Goal: Task Accomplishment & Management: Use online tool/utility

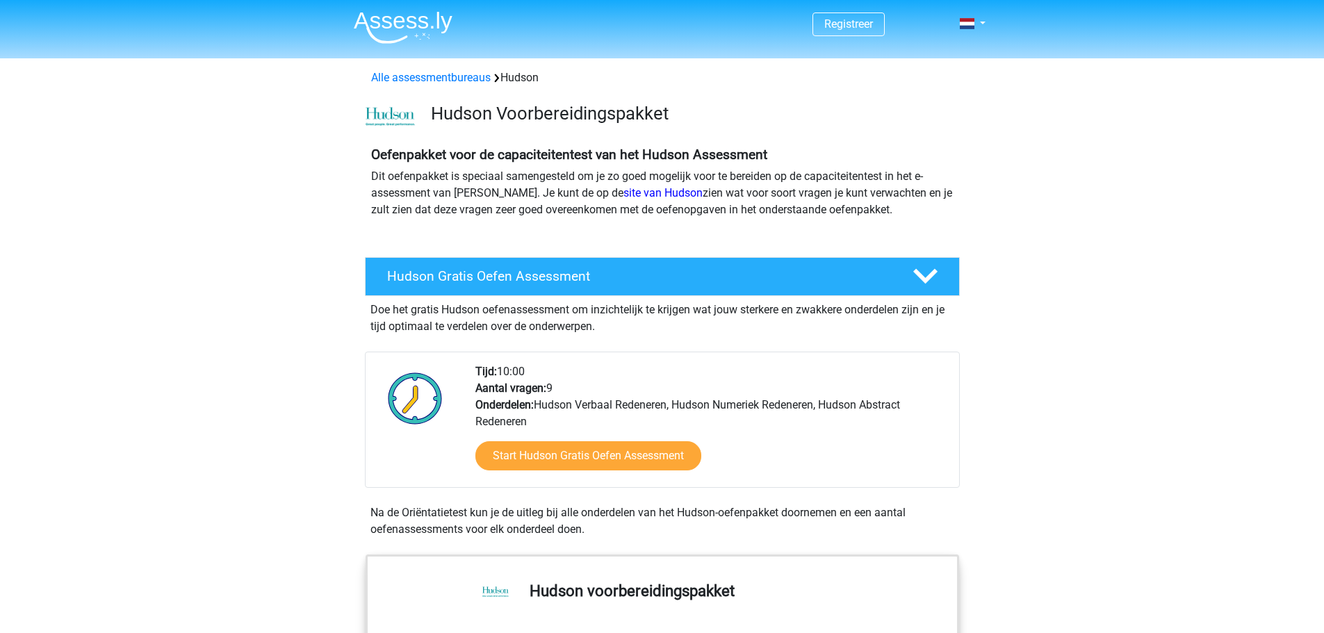
scroll to position [278, 0]
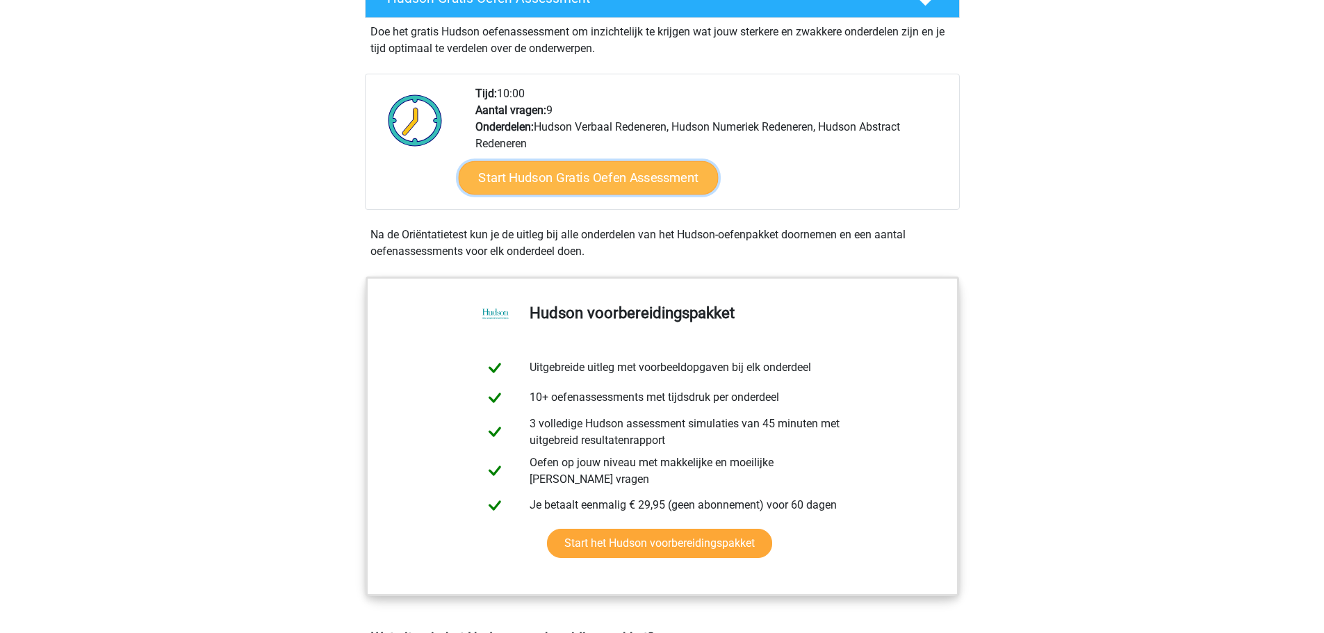
click at [625, 175] on link "Start Hudson Gratis Oefen Assessment" at bounding box center [588, 177] width 260 height 33
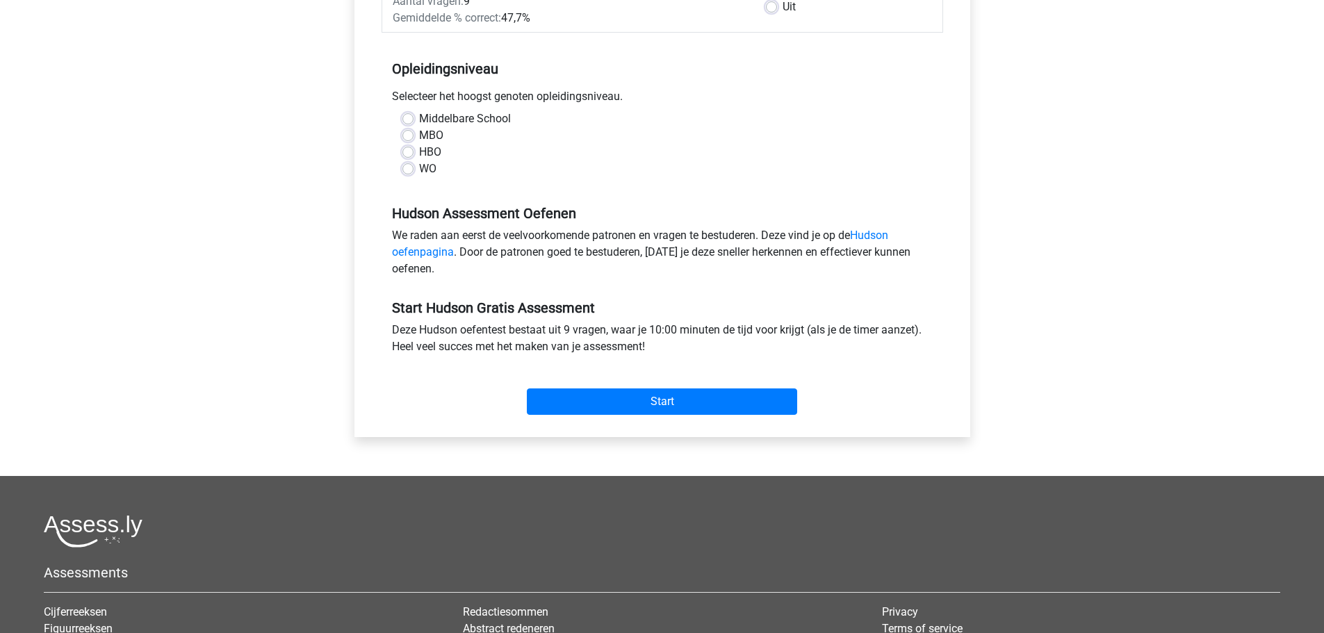
scroll to position [347, 0]
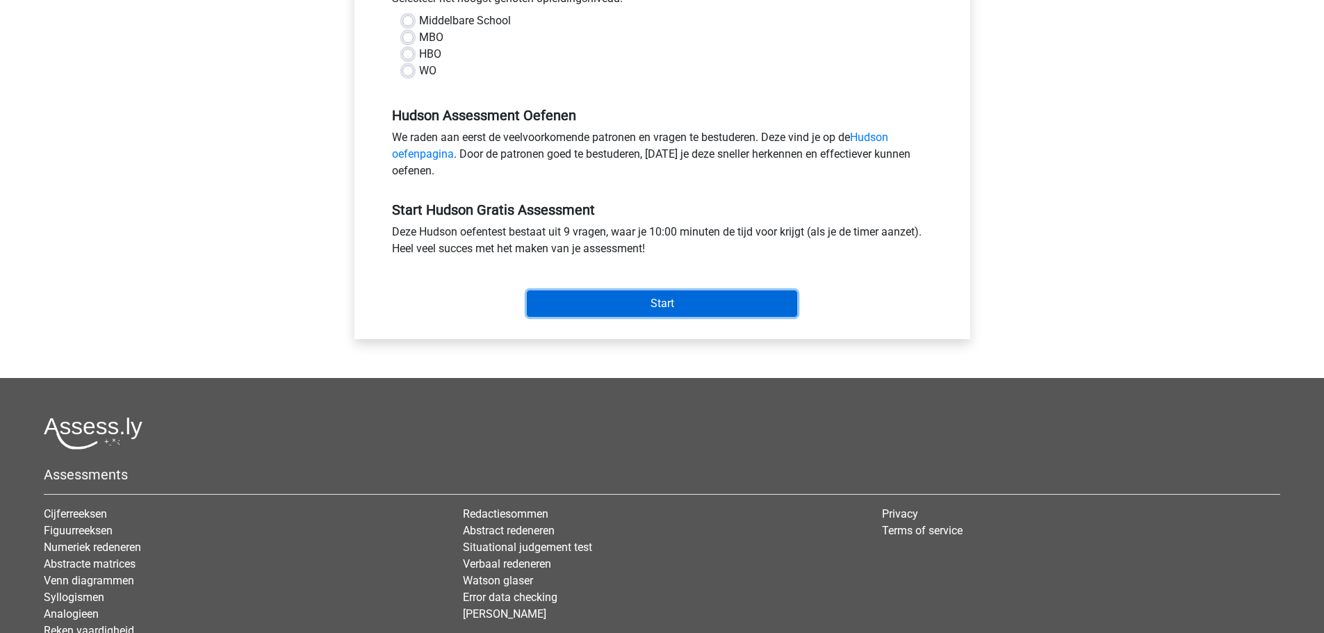
click at [636, 300] on input "Start" at bounding box center [662, 303] width 270 height 26
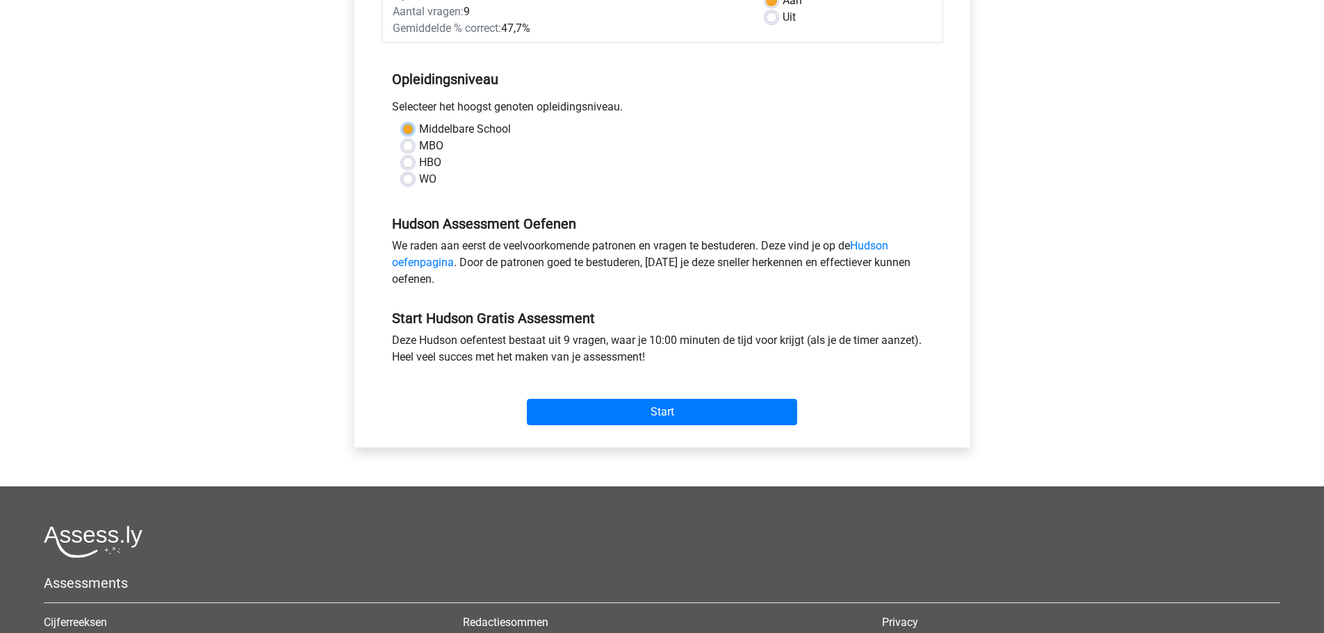
scroll to position [208, 0]
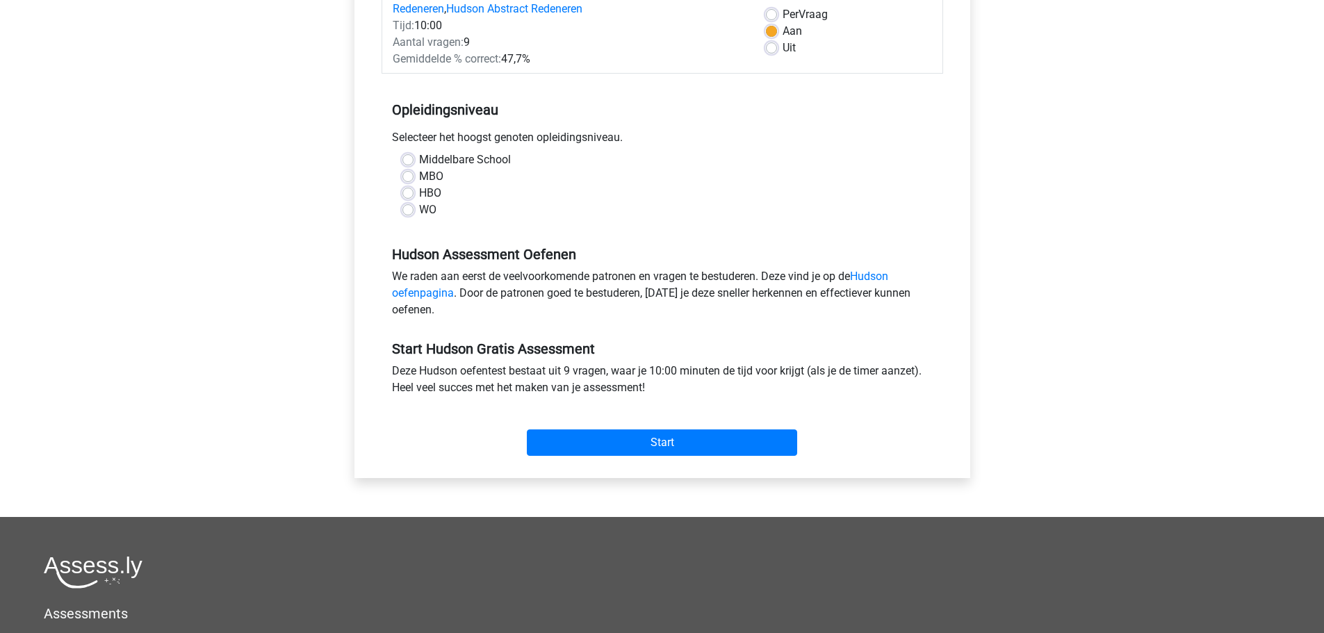
click at [564, 209] on div "WO" at bounding box center [662, 210] width 520 height 17
click at [419, 160] on label "Middelbare School" at bounding box center [465, 159] width 92 height 17
click at [406, 160] on input "Middelbare School" at bounding box center [407, 158] width 11 height 14
radio input "true"
click at [651, 436] on input "Start" at bounding box center [662, 442] width 270 height 26
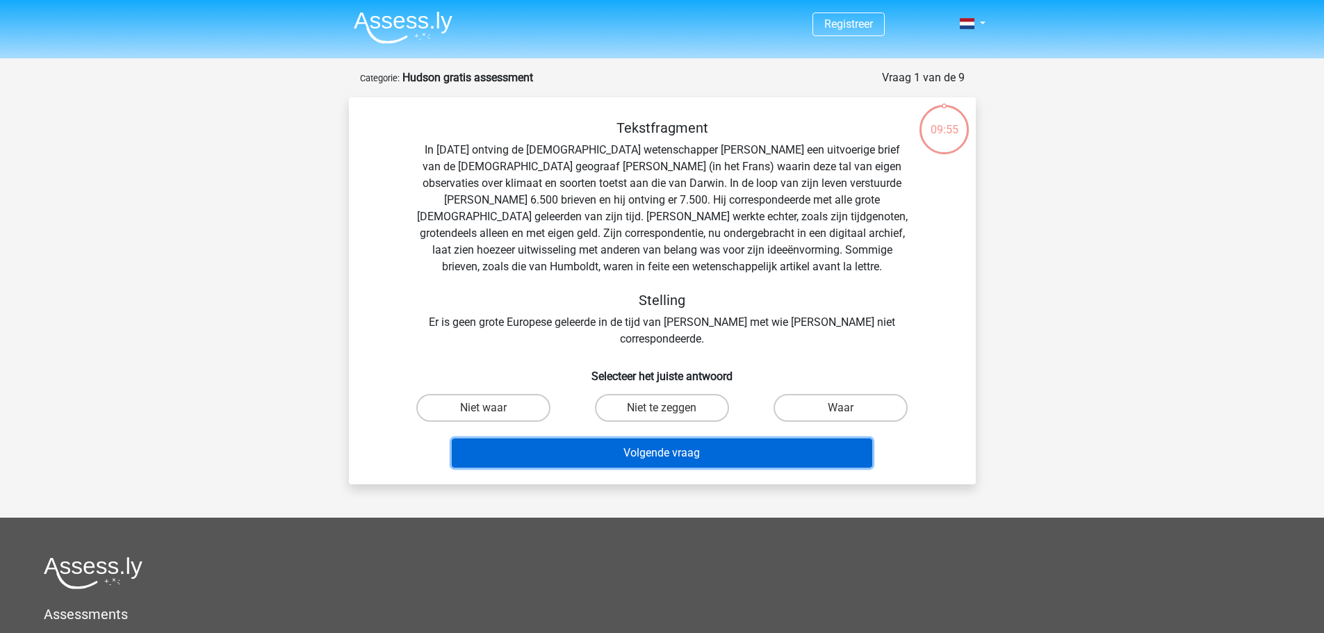
click at [626, 439] on button "Volgende vraag" at bounding box center [662, 453] width 420 height 29
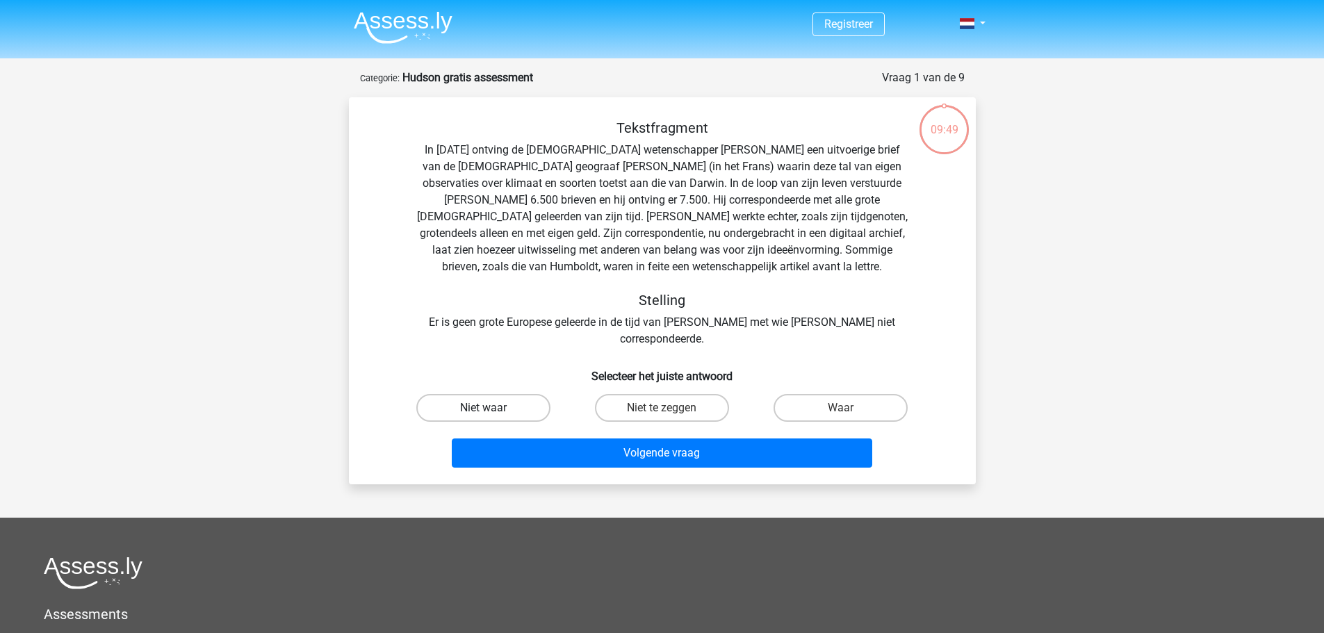
click at [479, 394] on label "Niet waar" at bounding box center [483, 408] width 134 height 28
click at [483, 408] on input "Niet waar" at bounding box center [487, 412] width 9 height 9
radio input "true"
click at [587, 453] on div "Volgende vraag" at bounding box center [662, 456] width 537 height 35
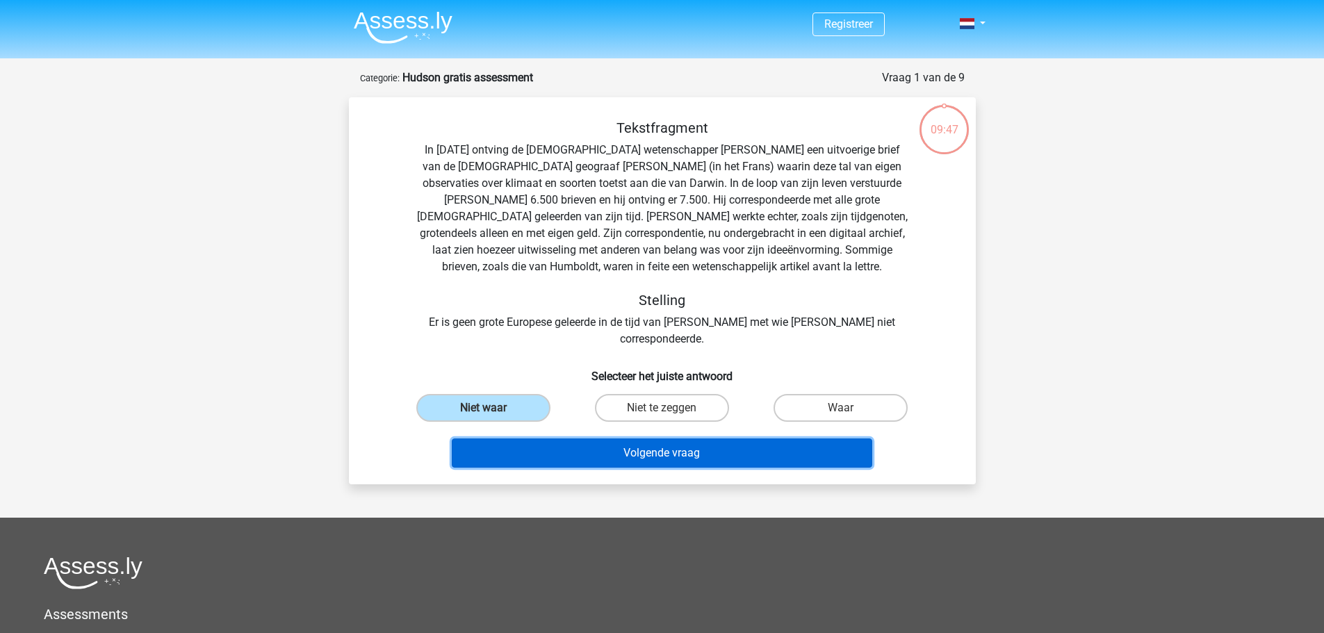
click at [587, 446] on button "Volgende vraag" at bounding box center [662, 453] width 420 height 29
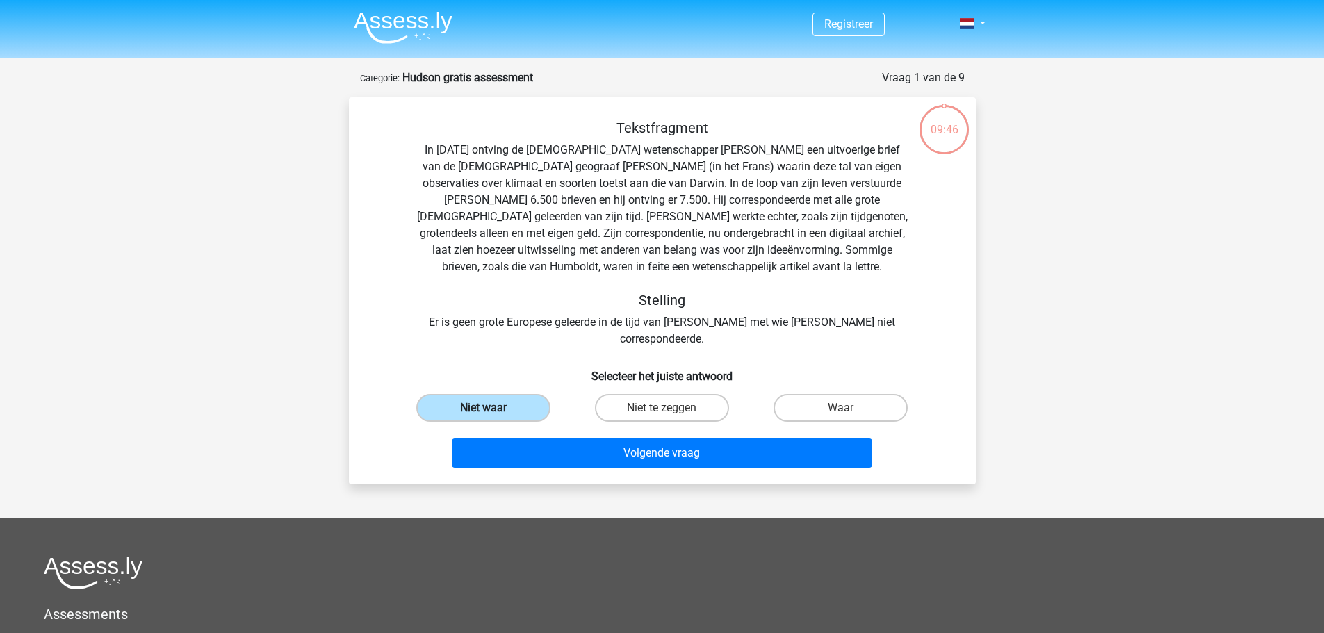
click at [470, 397] on label "Niet waar" at bounding box center [483, 408] width 134 height 28
click at [483, 408] on input "Niet waar" at bounding box center [487, 412] width 9 height 9
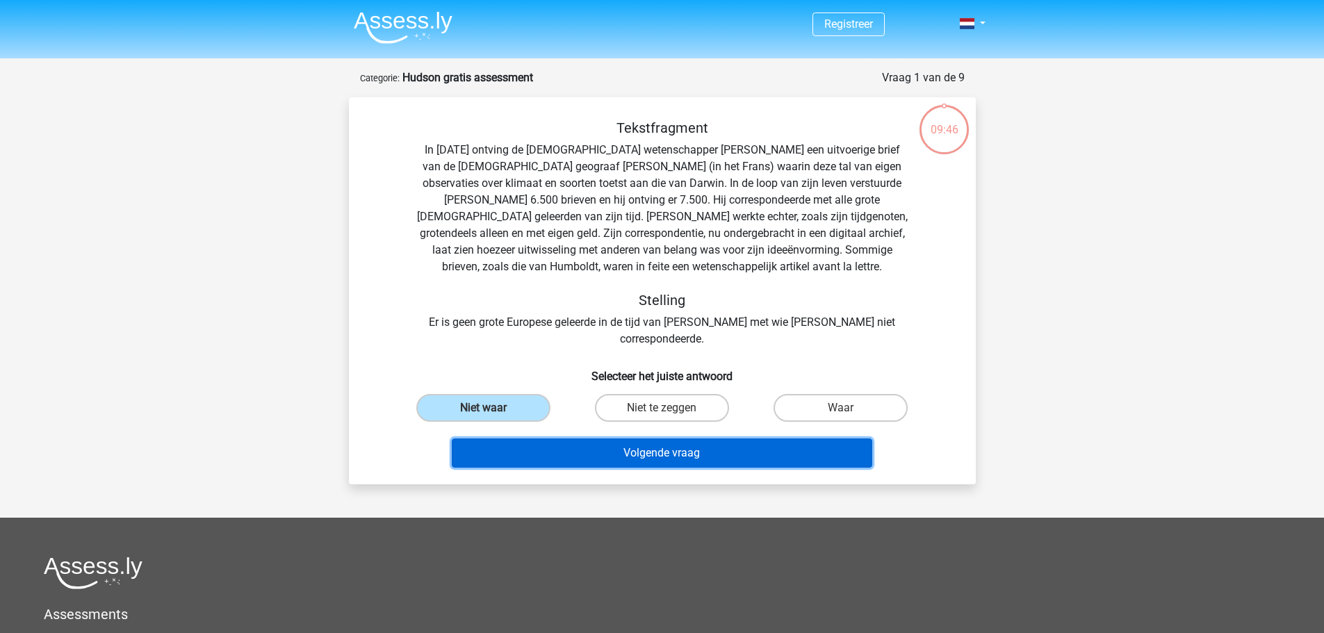
click at [585, 439] on button "Volgende vraag" at bounding box center [662, 453] width 420 height 29
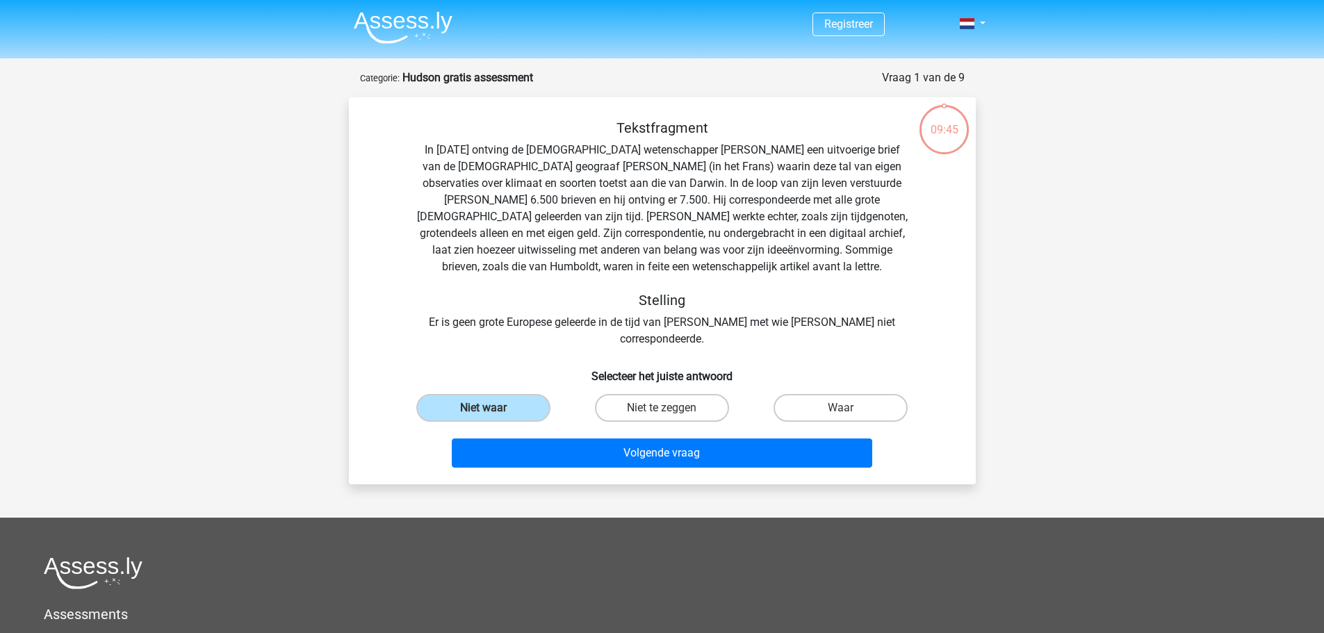
click at [672, 406] on div "Niet te zeggen" at bounding box center [662, 407] width 179 height 39
click at [833, 394] on label "Waar" at bounding box center [840, 408] width 134 height 28
click at [841, 408] on input "Waar" at bounding box center [845, 412] width 9 height 9
radio input "true"
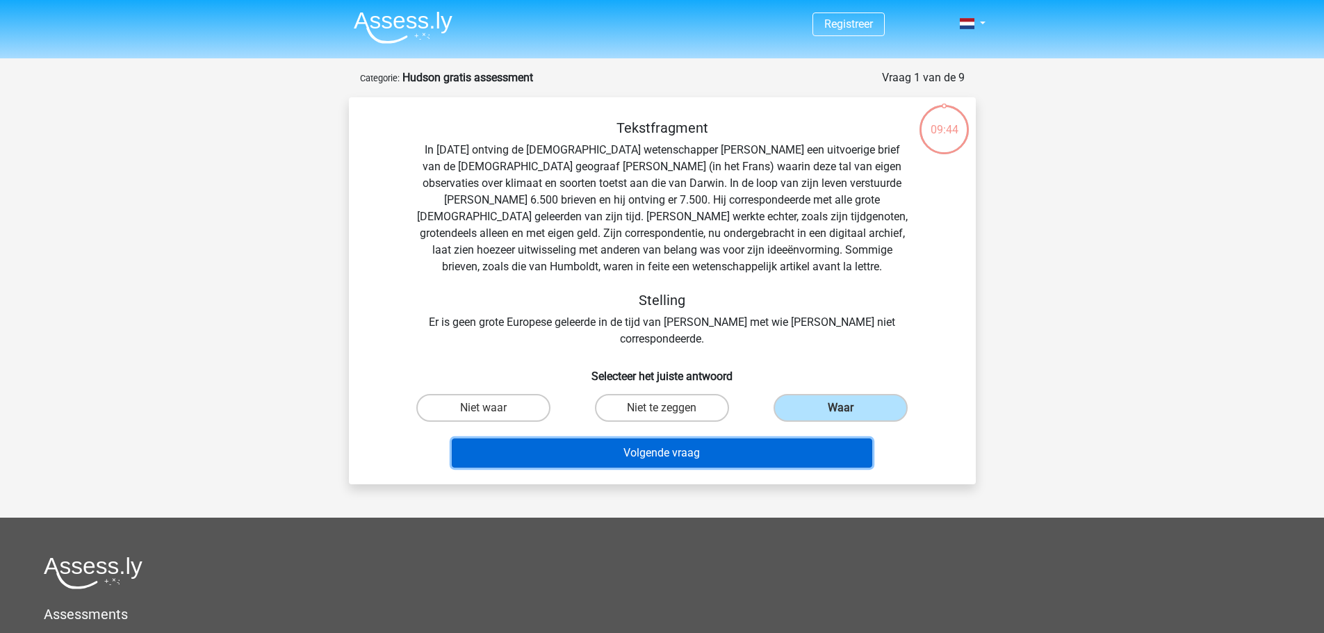
click at [766, 439] on button "Volgende vraag" at bounding box center [662, 453] width 420 height 29
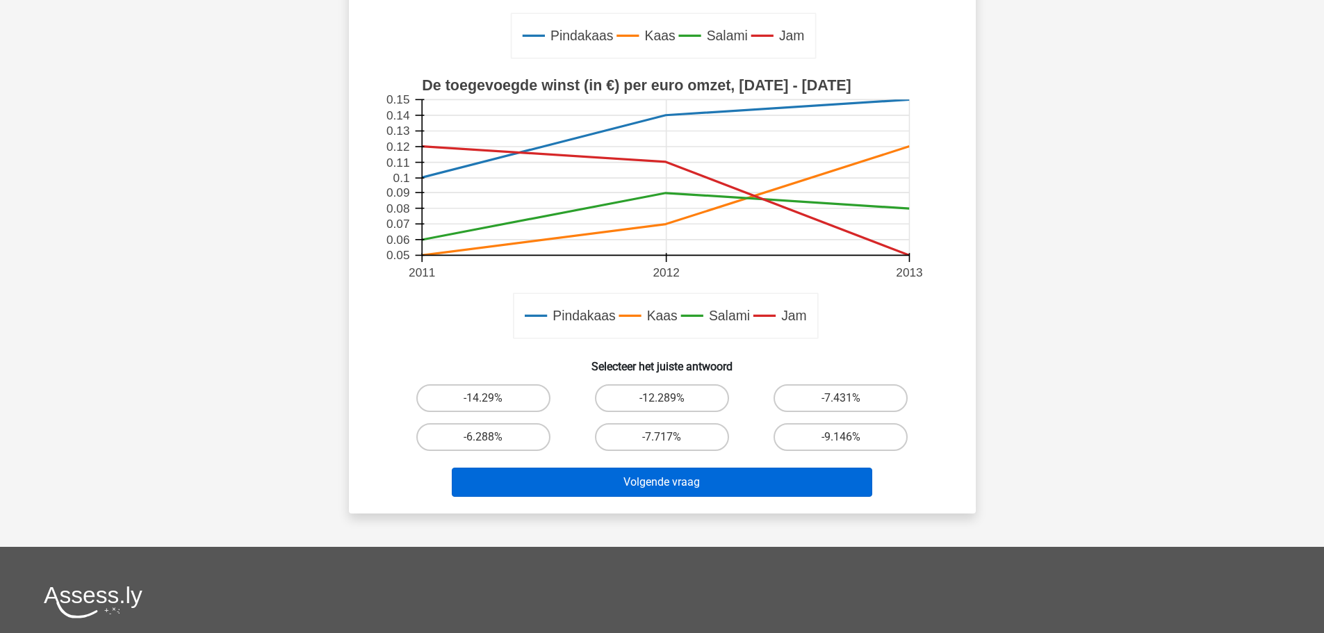
scroll to position [417, 0]
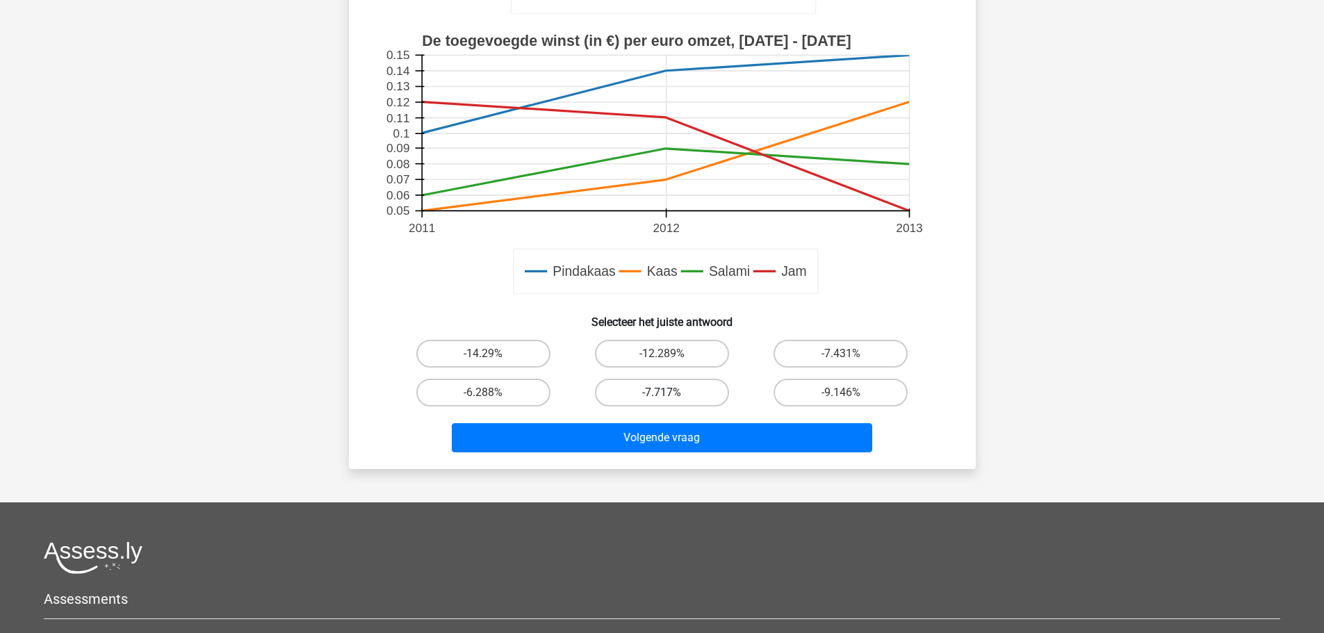
click at [653, 398] on label "-7.717%" at bounding box center [662, 393] width 134 height 28
click at [662, 398] on input "-7.717%" at bounding box center [666, 397] width 9 height 9
radio input "true"
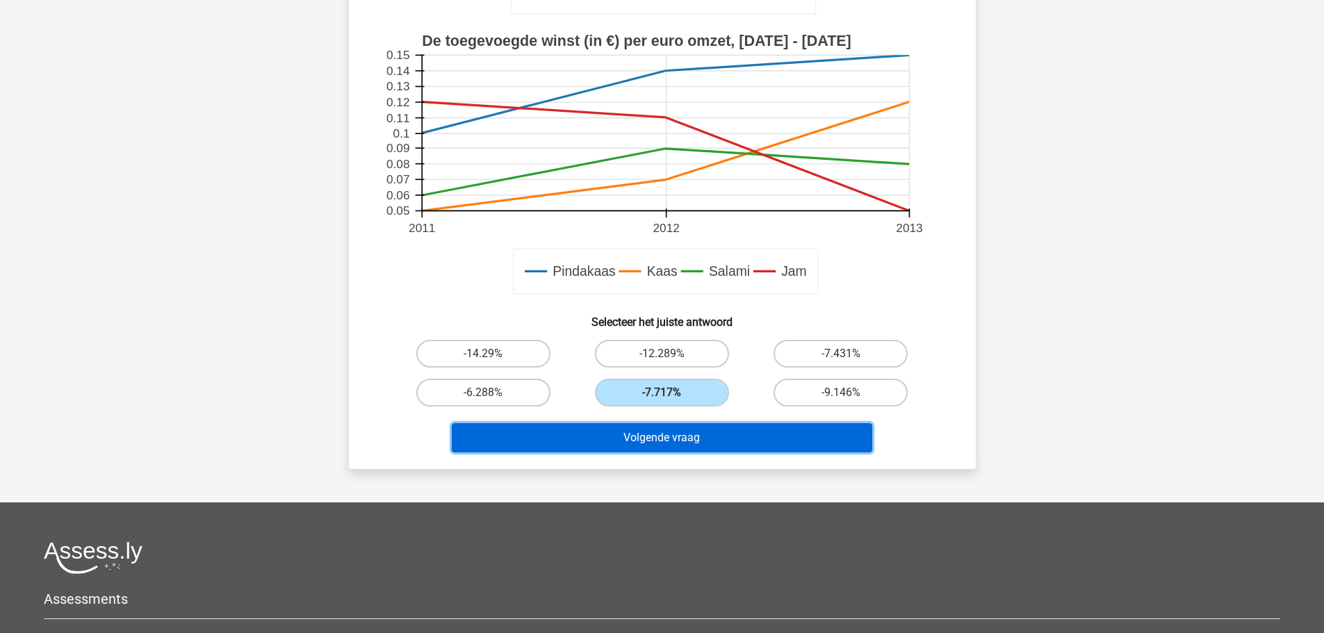
click at [684, 425] on button "Volgende vraag" at bounding box center [662, 437] width 420 height 29
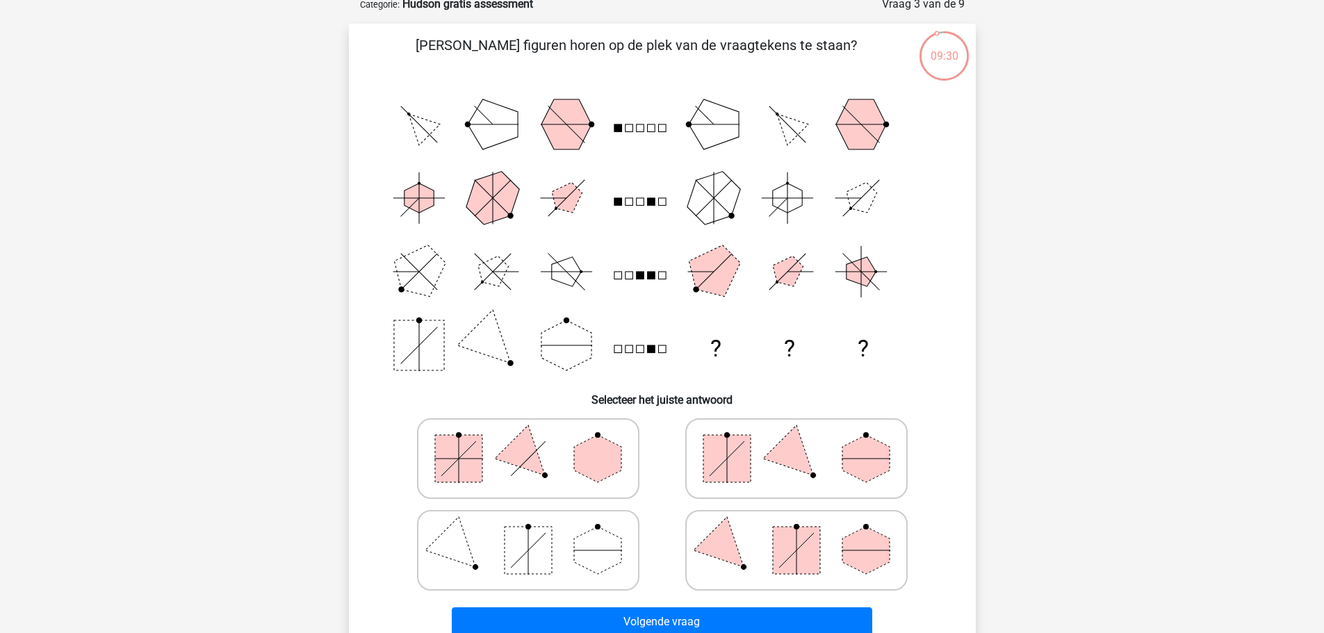
scroll to position [69, 0]
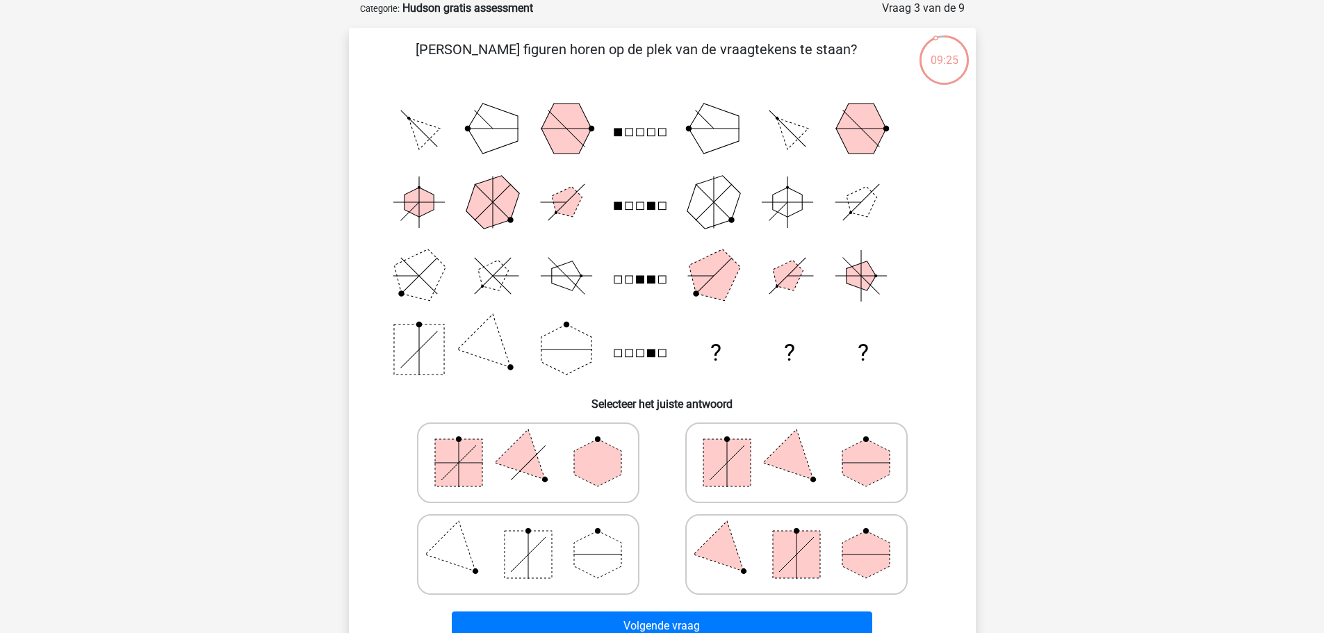
drag, startPoint x: 603, startPoint y: 450, endPoint x: 716, endPoint y: 357, distance: 146.6
click at [716, 357] on div "Welke figuren horen op de plek van de vraagtekens te staan? ? ? ? Selecteer het…" at bounding box center [662, 342] width 616 height 607
drag, startPoint x: 598, startPoint y: 440, endPoint x: 716, endPoint y: 379, distance: 133.3
click at [710, 389] on div "Welke figuren horen op de plek van de vraagtekens te staan? ? ? ? Selecteer het…" at bounding box center [662, 342] width 616 height 607
click at [721, 352] on icon "? ? ?" at bounding box center [662, 239] width 560 height 295
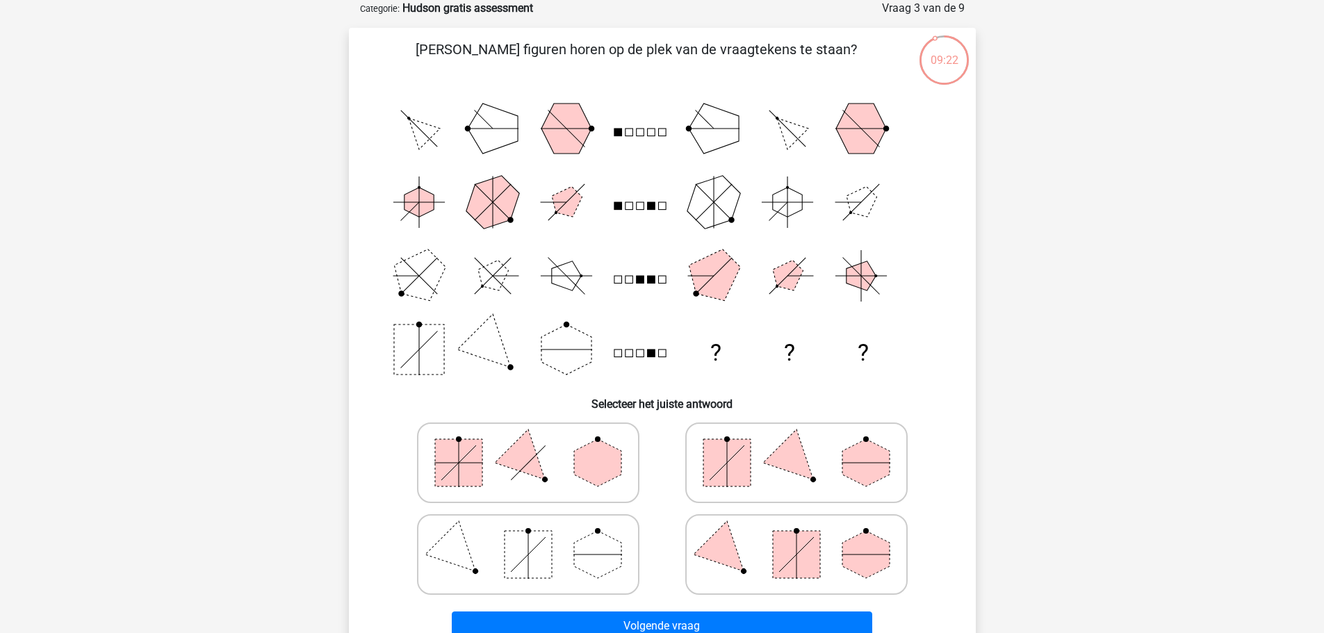
click at [593, 460] on polygon at bounding box center [597, 462] width 47 height 47
click at [537, 445] on input "radio" at bounding box center [532, 440] width 9 height 9
radio input "true"
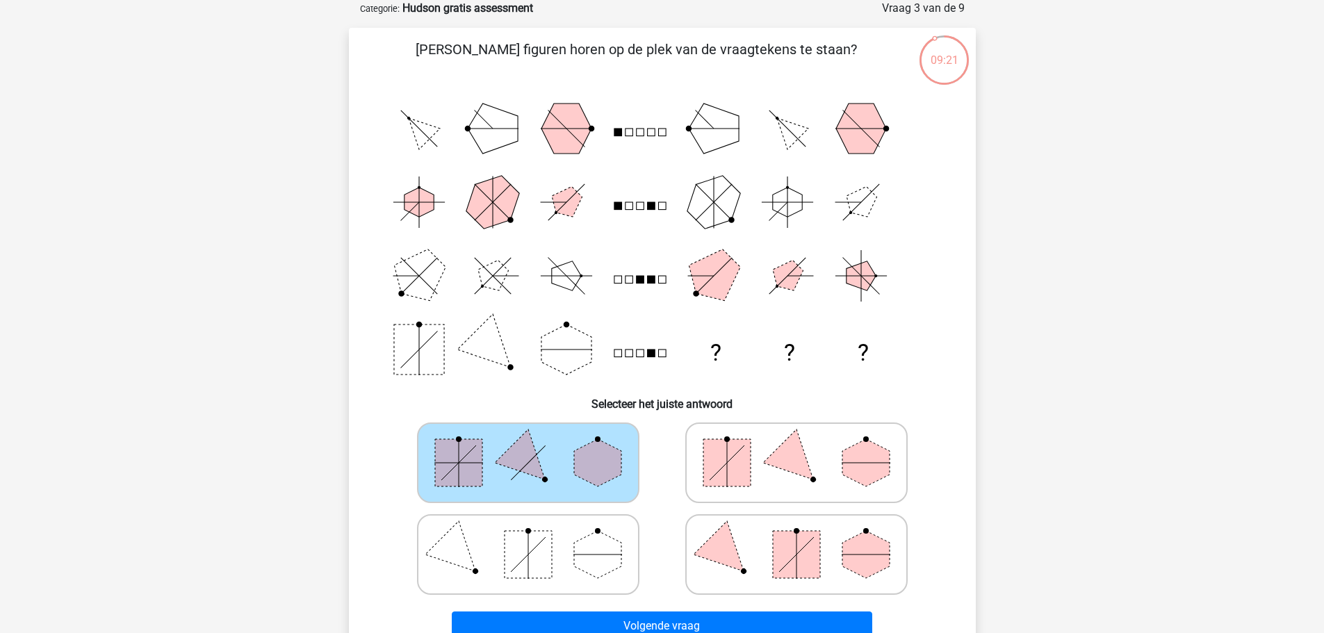
click at [546, 441] on icon at bounding box center [528, 462] width 208 height 69
click at [537, 441] on input "radio" at bounding box center [532, 440] width 9 height 9
click at [692, 450] on icon at bounding box center [796, 462] width 208 height 69
click at [796, 445] on input "radio" at bounding box center [800, 440] width 9 height 9
radio input "true"
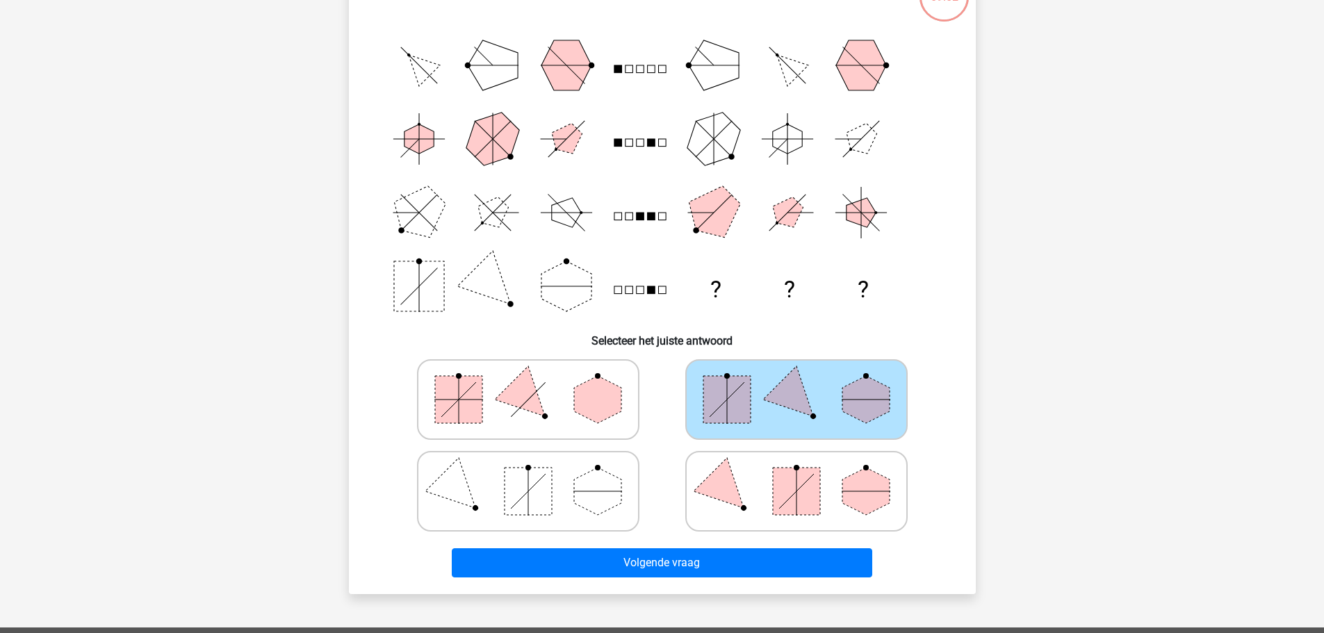
scroll to position [139, 0]
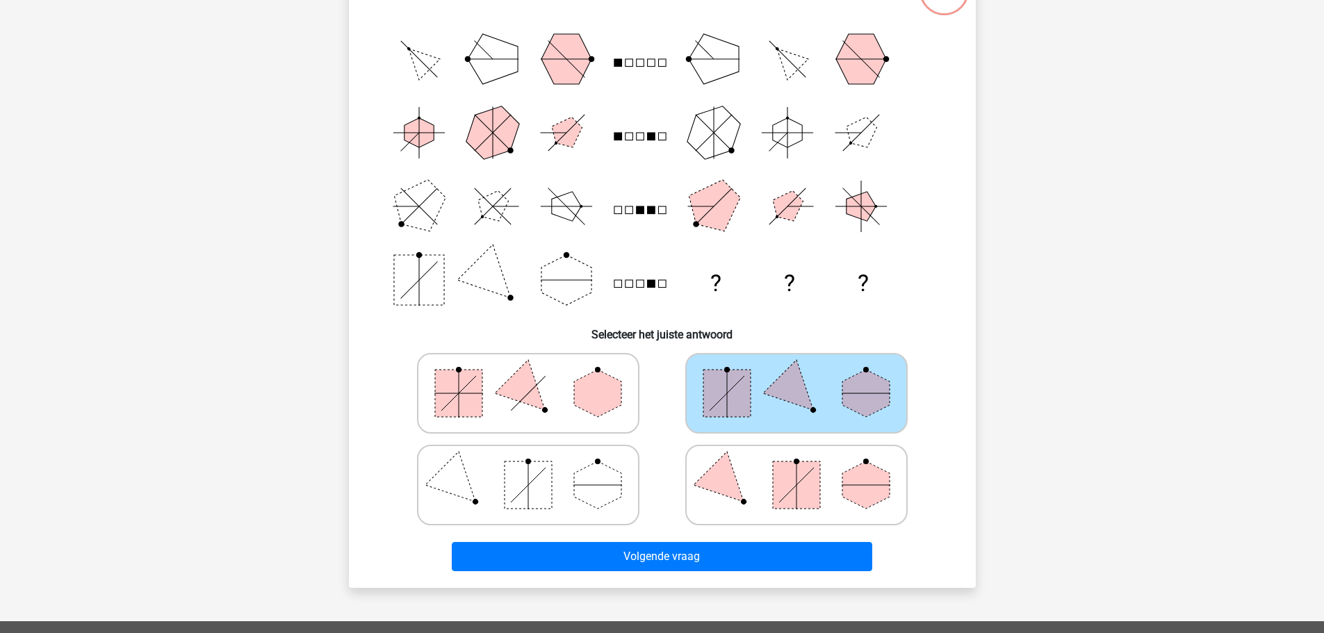
click at [539, 60] on icon "? ? ?" at bounding box center [662, 169] width 560 height 295
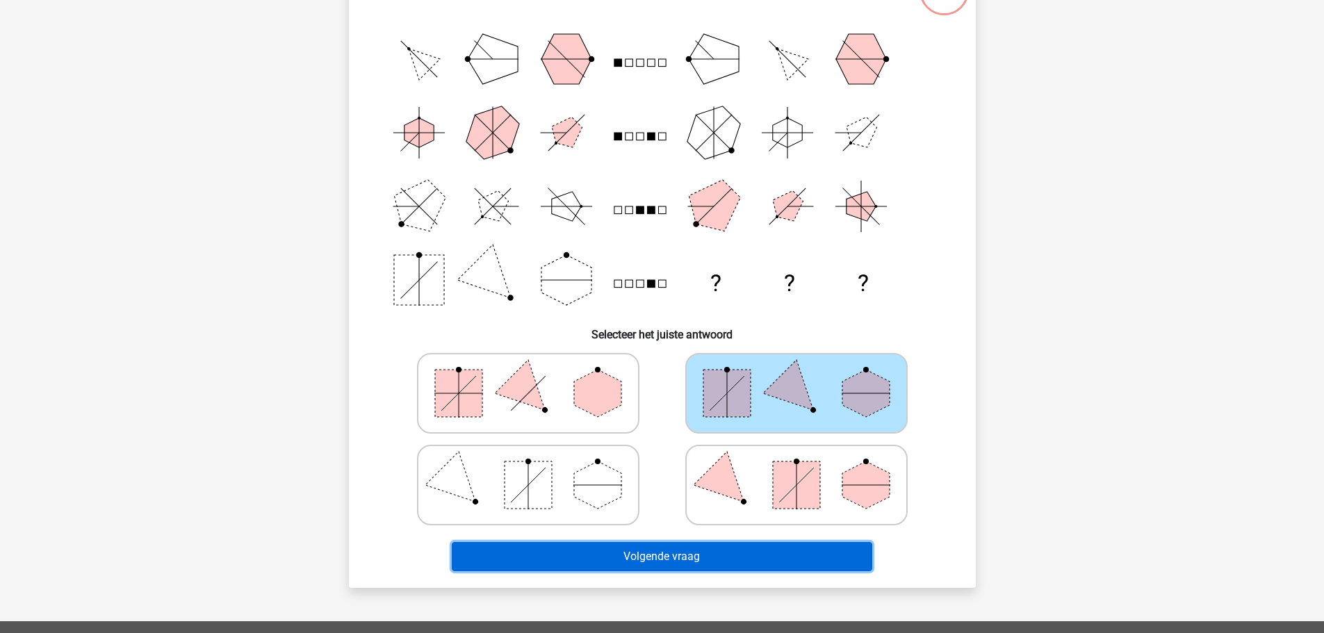
click at [747, 547] on button "Volgende vraag" at bounding box center [662, 556] width 420 height 29
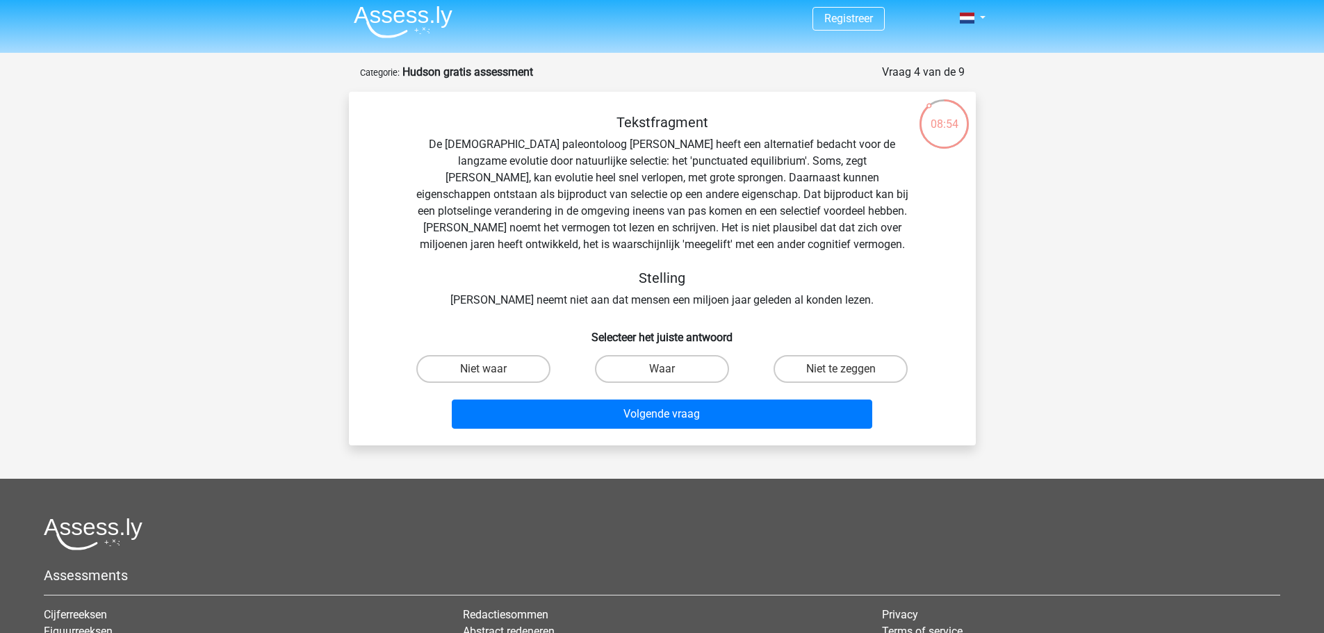
scroll to position [0, 0]
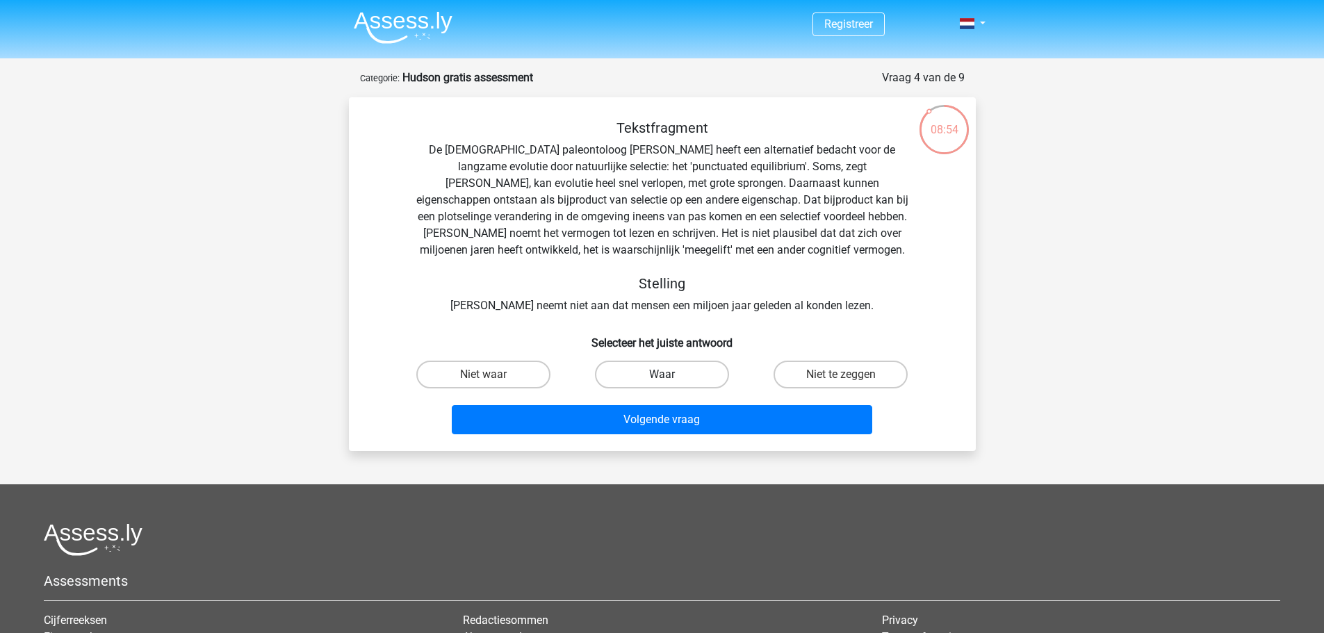
click at [676, 378] on label "Waar" at bounding box center [662, 375] width 134 height 28
click at [671, 378] on input "Waar" at bounding box center [666, 379] width 9 height 9
radio input "true"
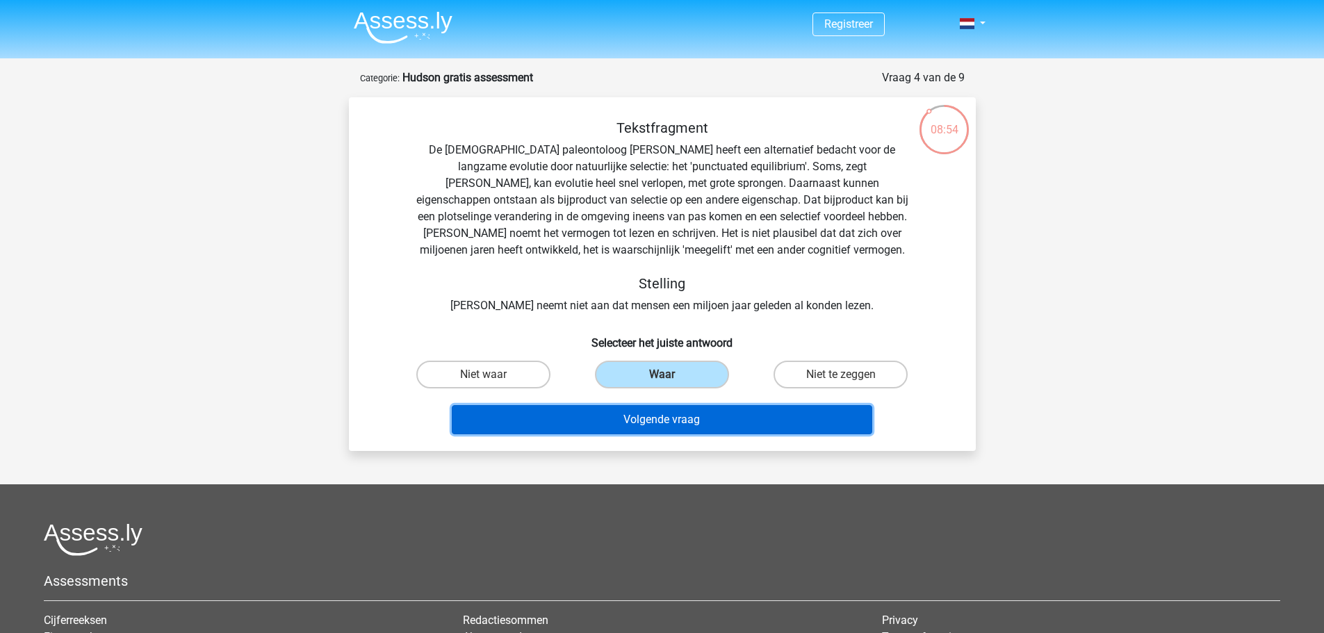
click at [695, 418] on button "Volgende vraag" at bounding box center [662, 419] width 420 height 29
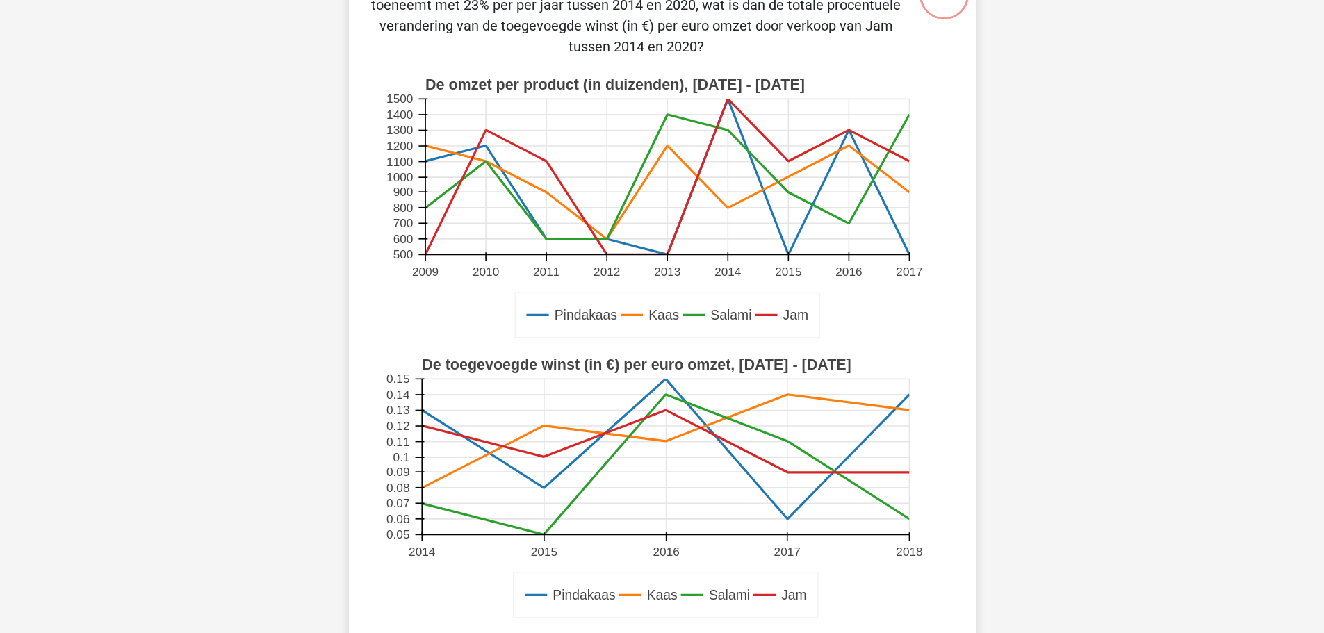
scroll to position [347, 0]
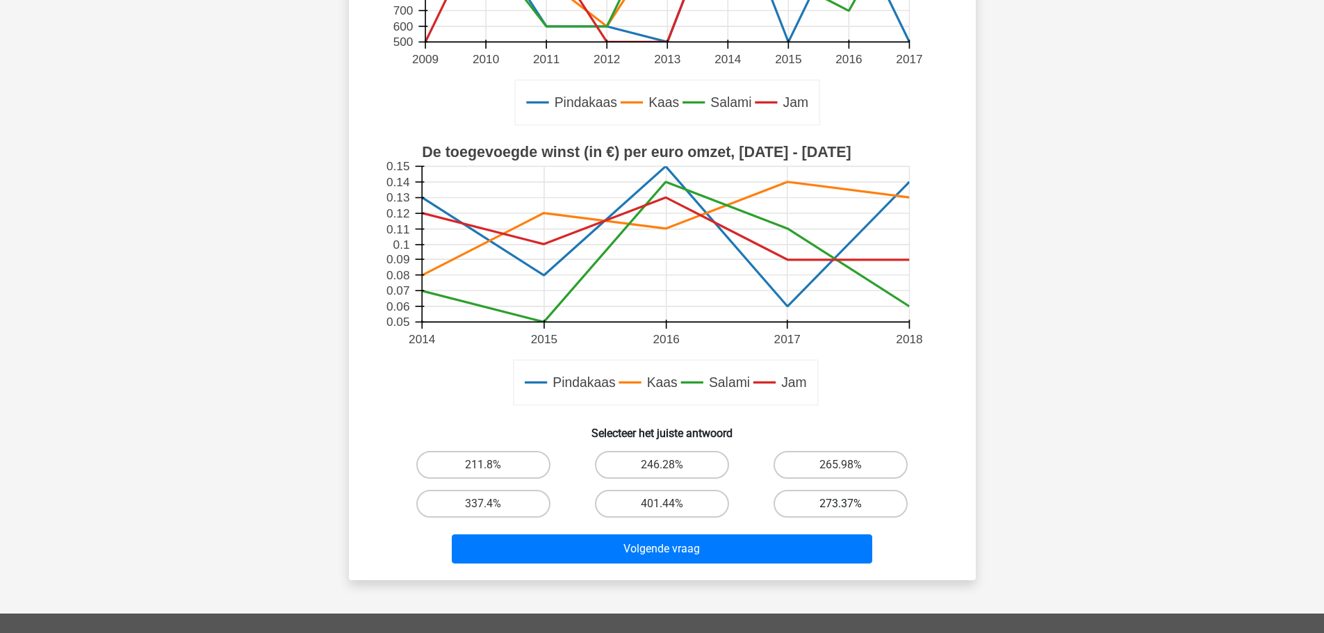
click at [838, 505] on label "273.37%" at bounding box center [840, 504] width 134 height 28
click at [841, 505] on input "273.37%" at bounding box center [845, 508] width 9 height 9
radio input "true"
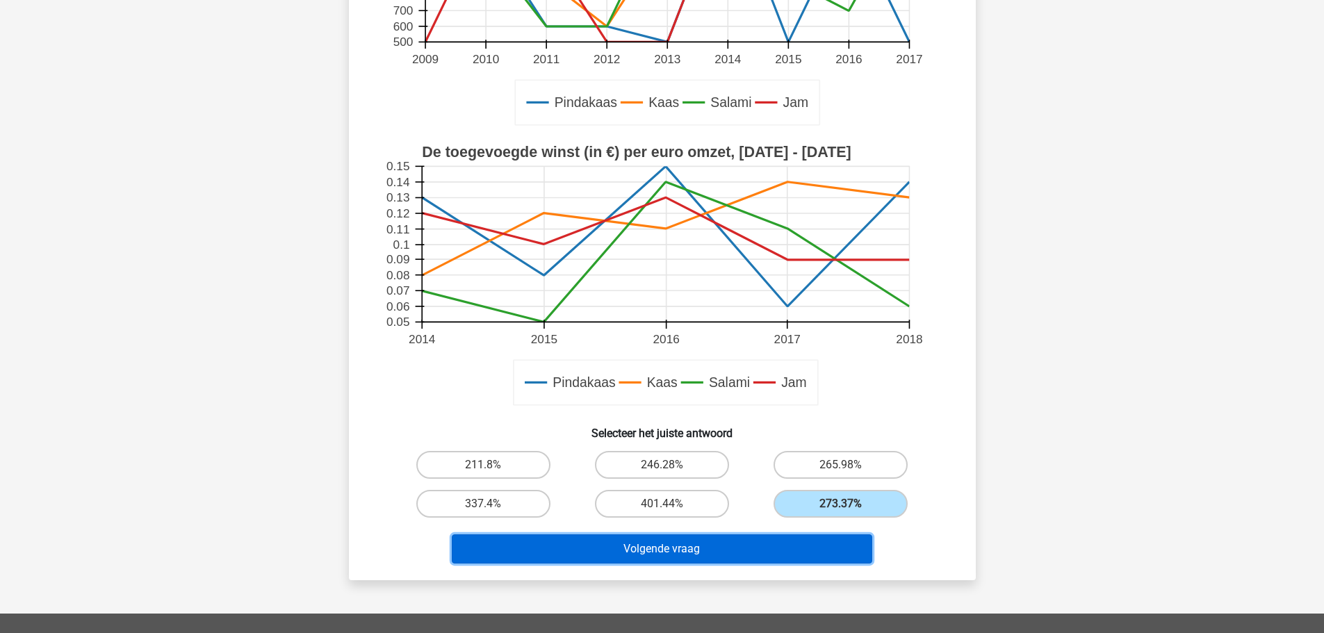
click at [807, 542] on button "Volgende vraag" at bounding box center [662, 548] width 420 height 29
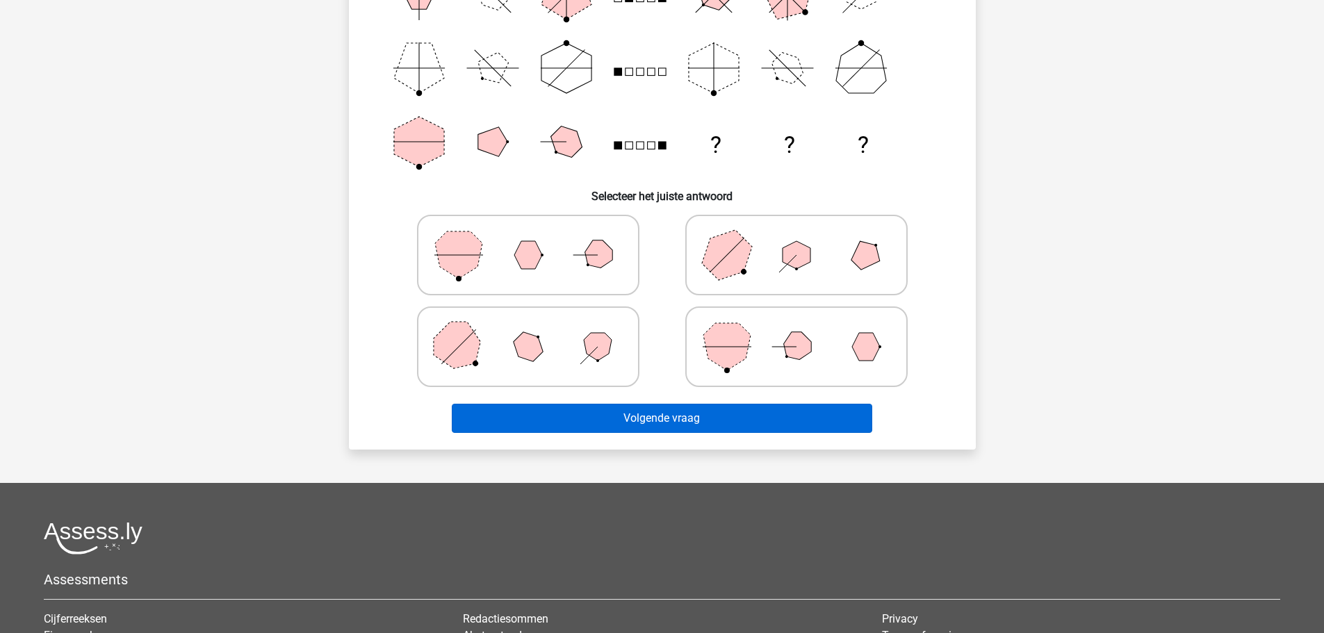
scroll to position [278, 0]
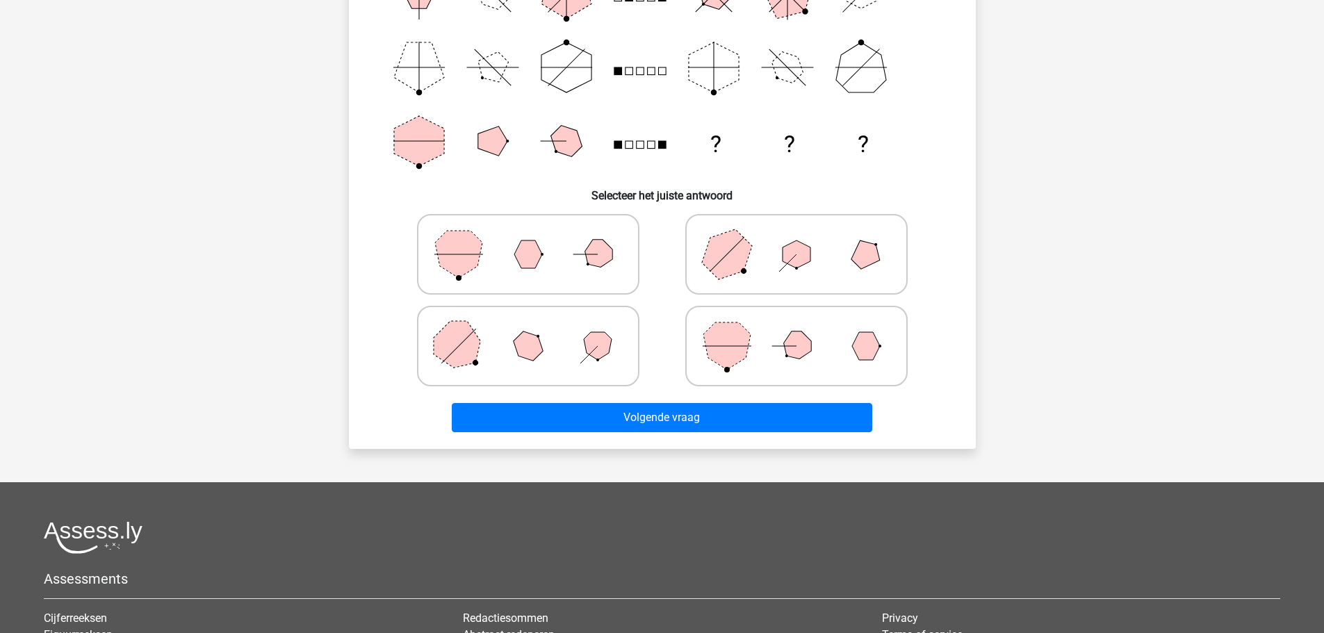
click at [779, 343] on icon at bounding box center [796, 345] width 208 height 69
click at [796, 329] on input "radio" at bounding box center [800, 324] width 9 height 9
radio input "true"
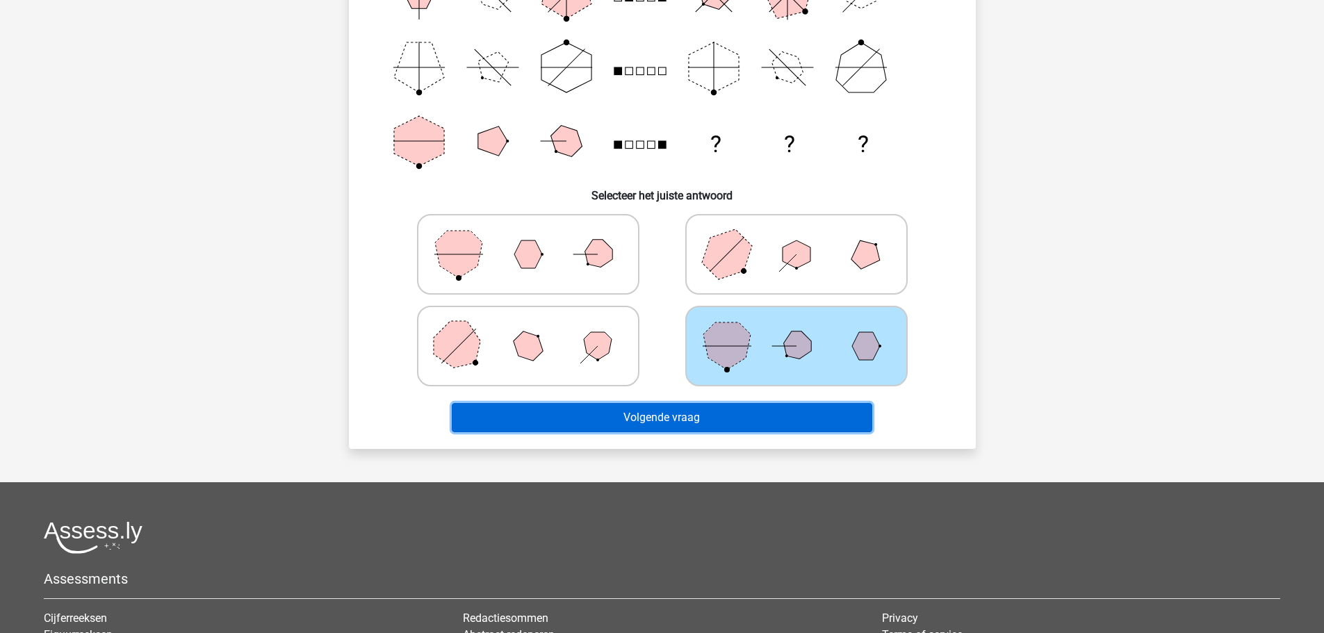
click at [744, 419] on button "Volgende vraag" at bounding box center [662, 417] width 420 height 29
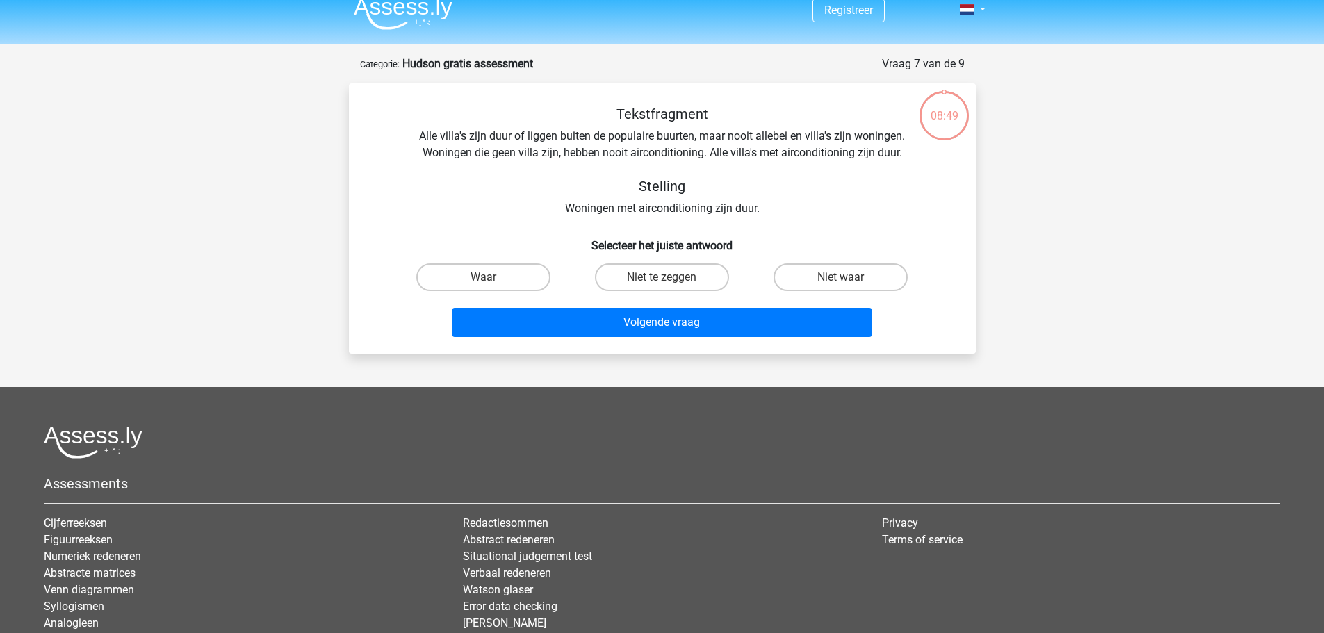
scroll to position [0, 0]
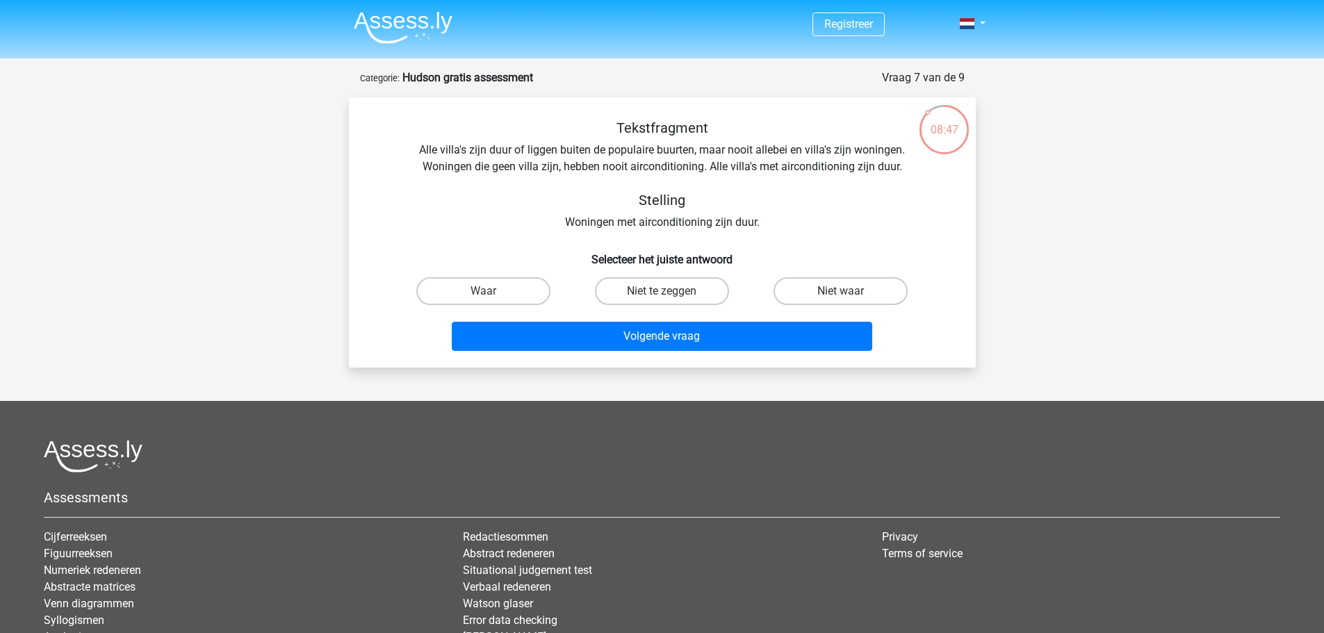
click at [674, 220] on div "Tekstfragment Alle villa's zijn duur of liggen buiten de populaire buurten, maa…" at bounding box center [662, 175] width 582 height 111
click at [678, 281] on label "Niet te zeggen" at bounding box center [662, 291] width 134 height 28
click at [671, 291] on input "Niet te zeggen" at bounding box center [666, 295] width 9 height 9
radio input "true"
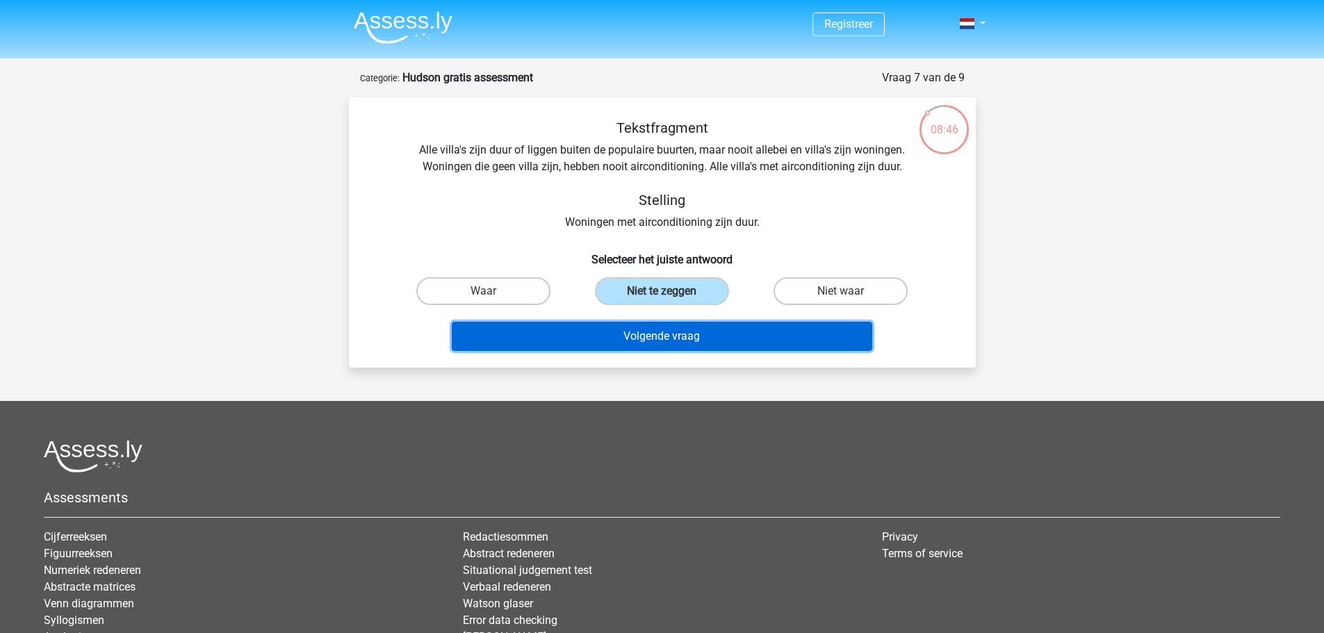
click at [694, 331] on button "Volgende vraag" at bounding box center [662, 336] width 420 height 29
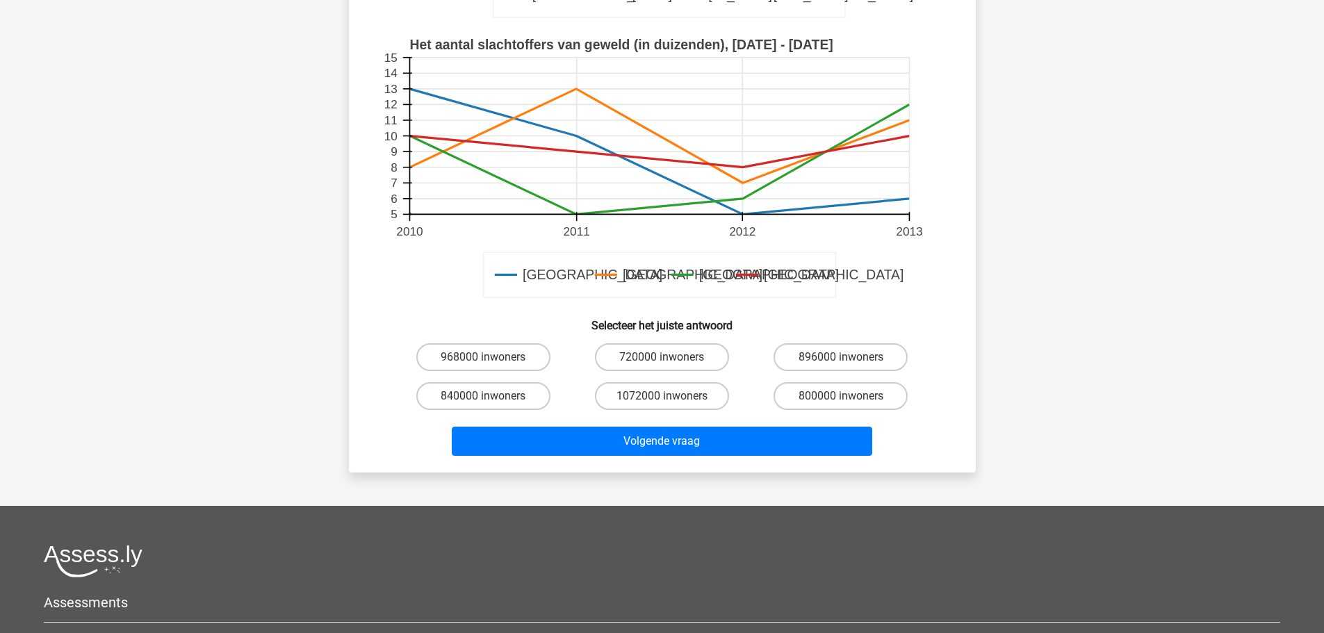
scroll to position [417, 0]
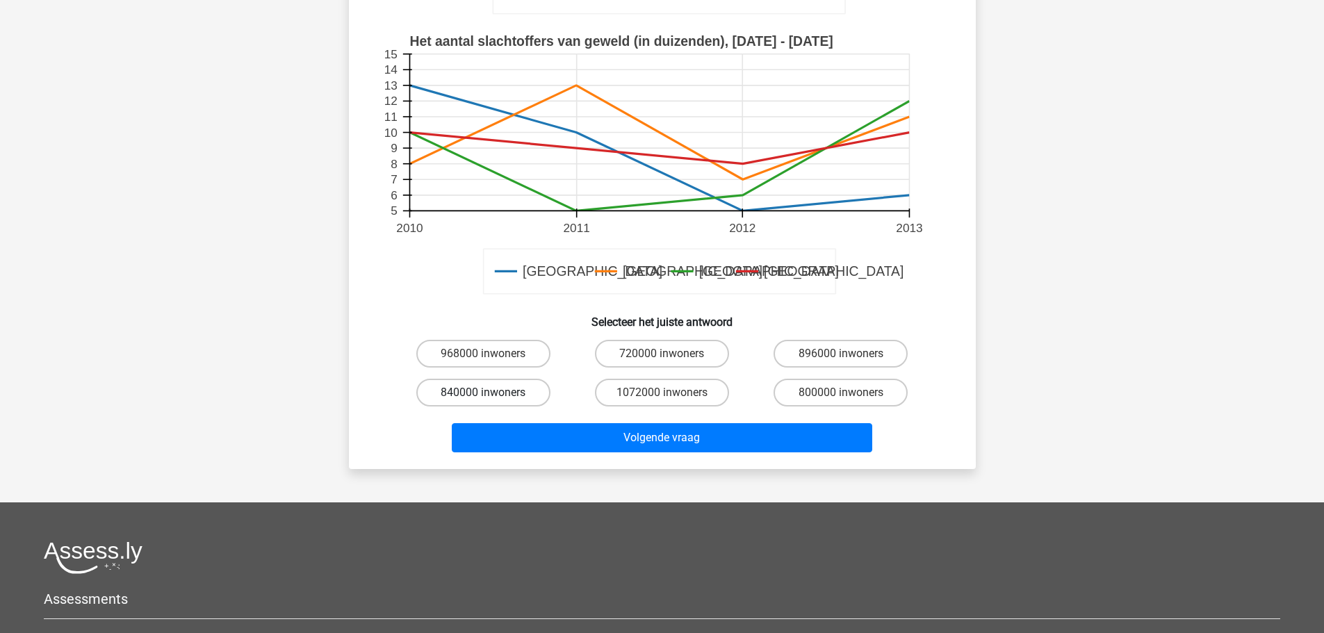
click at [546, 391] on label "840000 inwoners" at bounding box center [483, 393] width 134 height 28
click at [492, 393] on input "840000 inwoners" at bounding box center [487, 397] width 9 height 9
radio input "true"
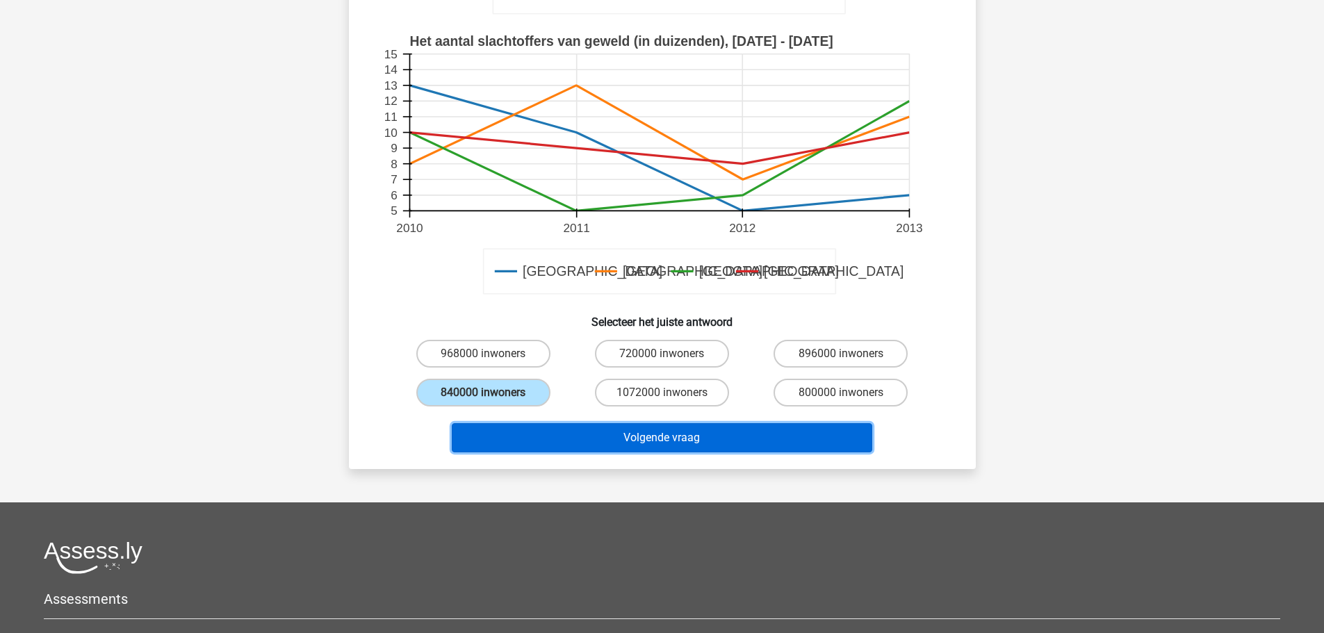
click at [628, 429] on button "Volgende vraag" at bounding box center [662, 437] width 420 height 29
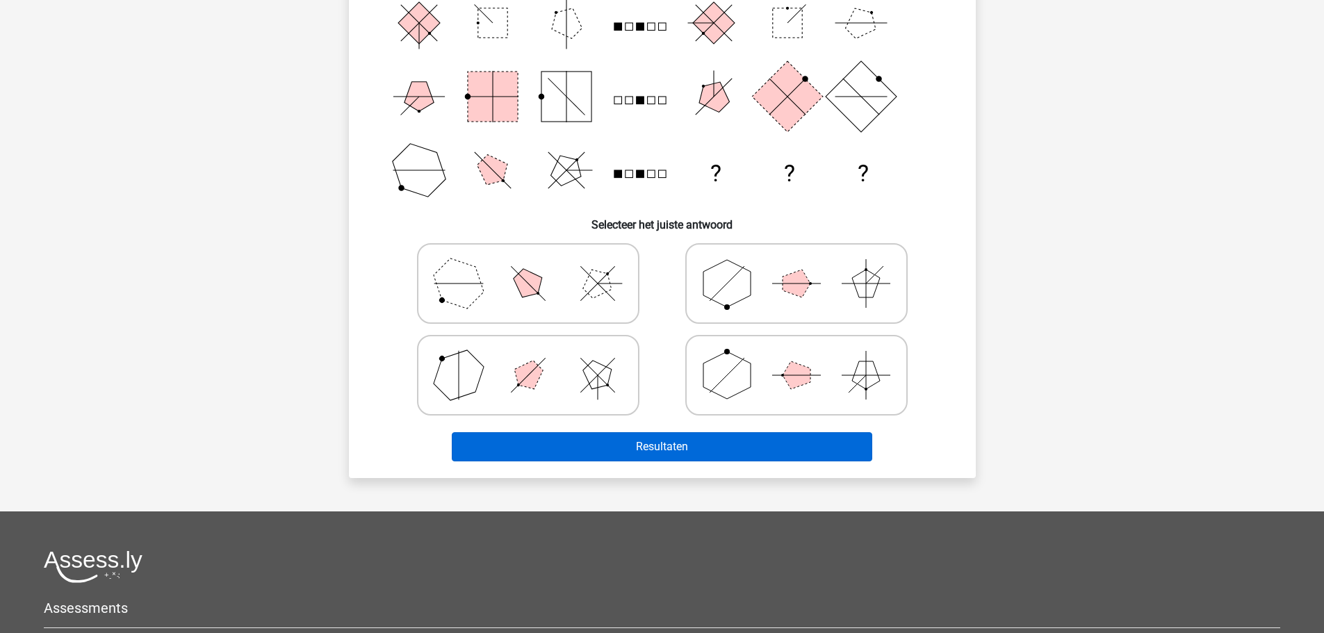
scroll to position [278, 0]
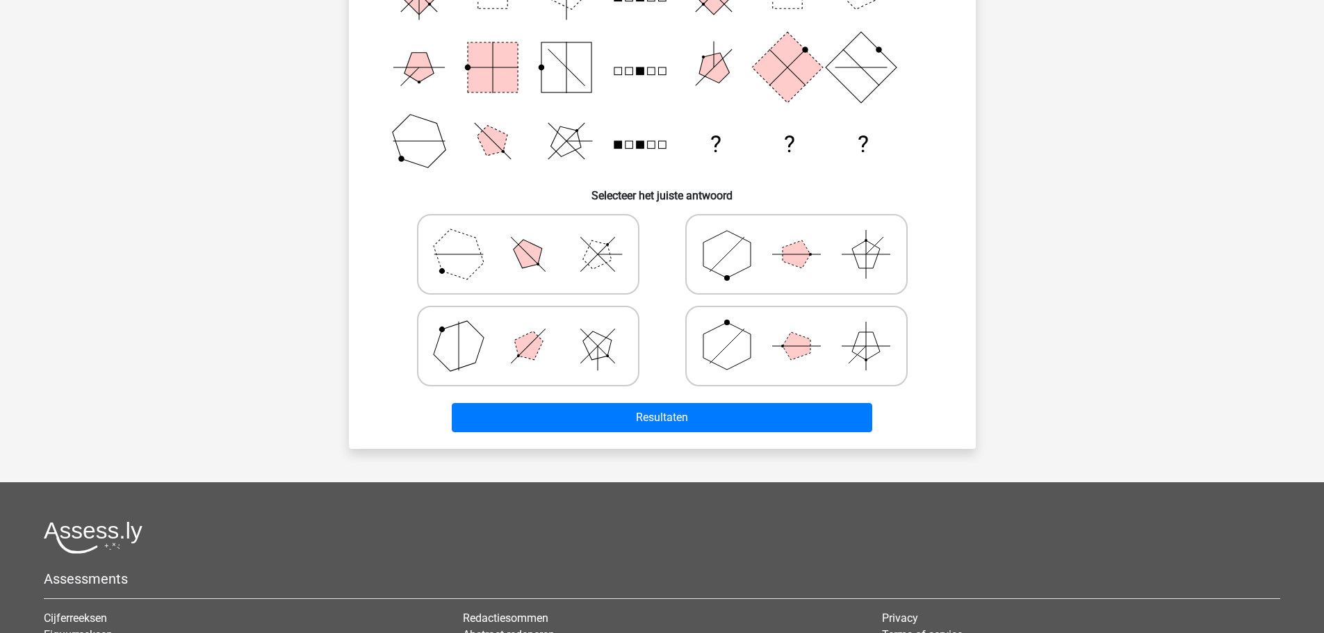
click at [753, 361] on icon at bounding box center [796, 345] width 208 height 69
click at [796, 329] on input "radio" at bounding box center [800, 324] width 9 height 9
radio input "true"
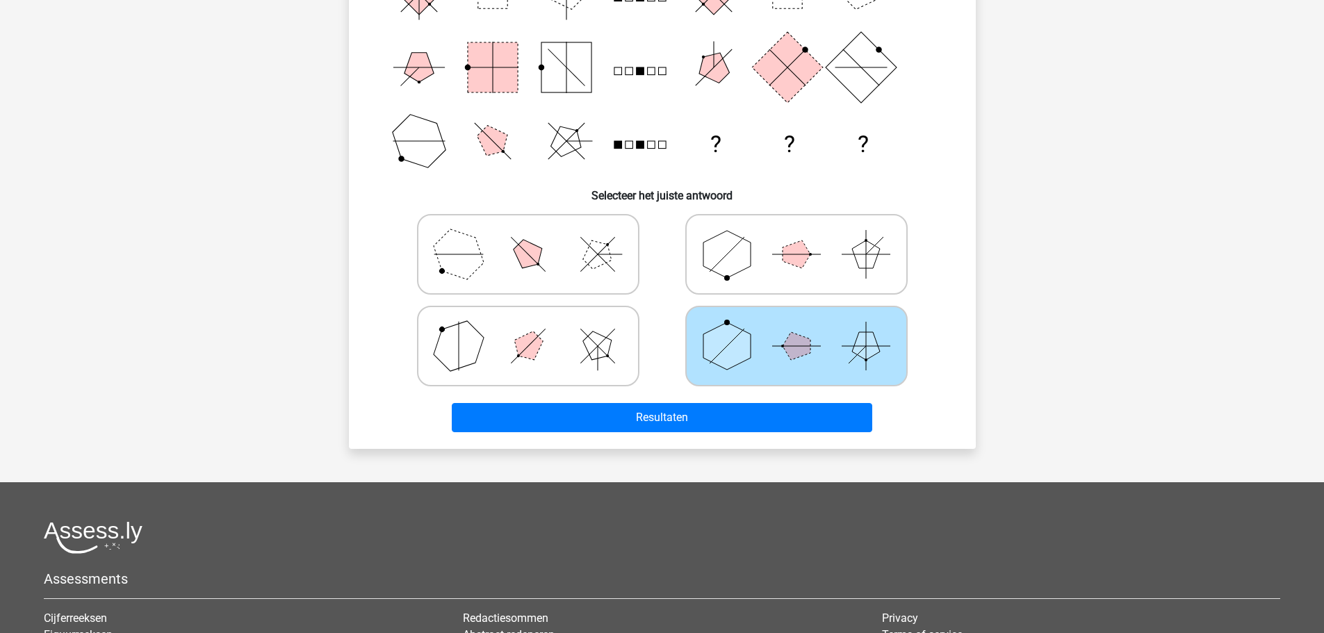
click at [532, 338] on polygon at bounding box center [528, 346] width 40 height 40
click at [532, 329] on input "radio" at bounding box center [532, 324] width 9 height 9
radio input "true"
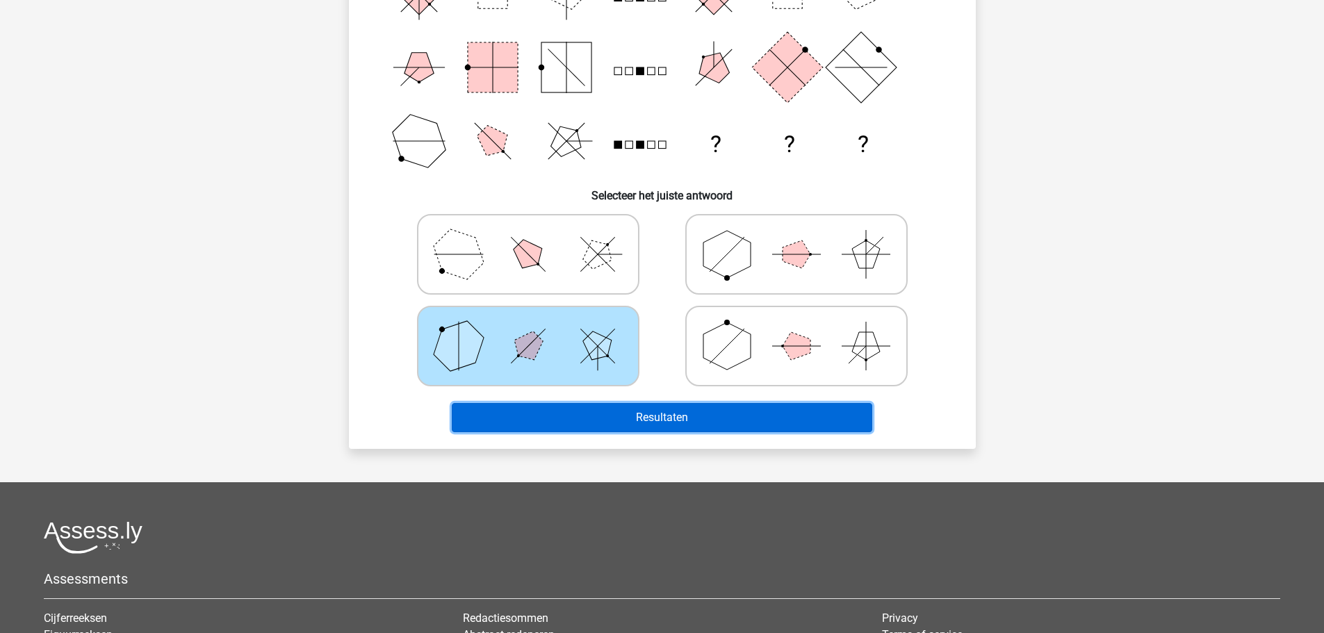
click at [621, 418] on button "Resultaten" at bounding box center [662, 417] width 420 height 29
